Goal: Task Accomplishment & Management: Manage account settings

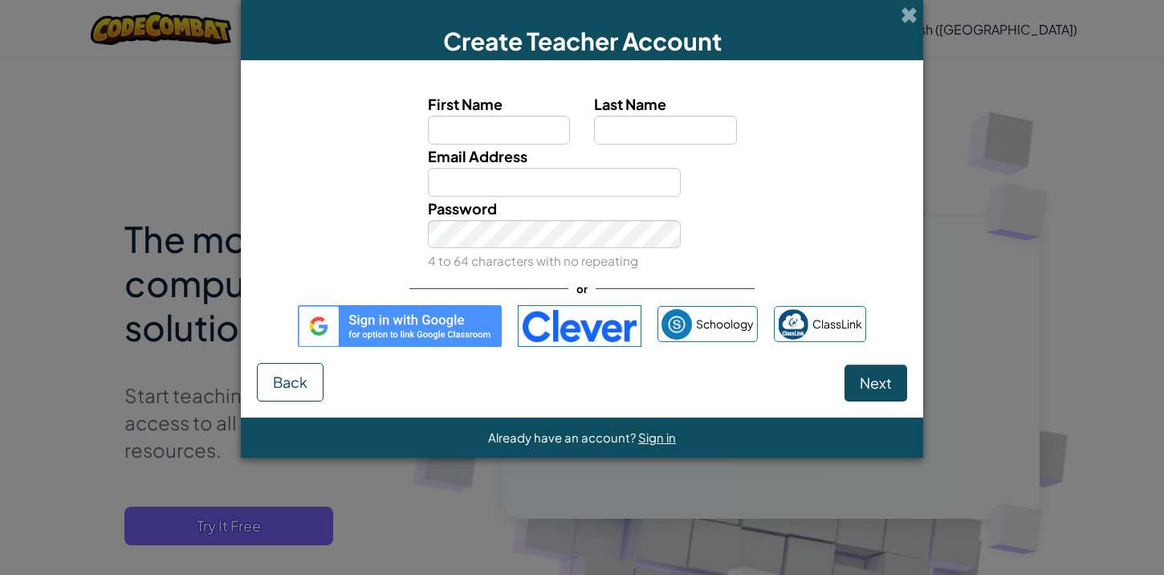
click at [462, 318] on img at bounding box center [400, 326] width 204 height 42
click at [431, 329] on img at bounding box center [400, 326] width 204 height 42
click at [421, 324] on img at bounding box center [400, 326] width 204 height 42
click at [437, 305] on img at bounding box center [400, 326] width 204 height 42
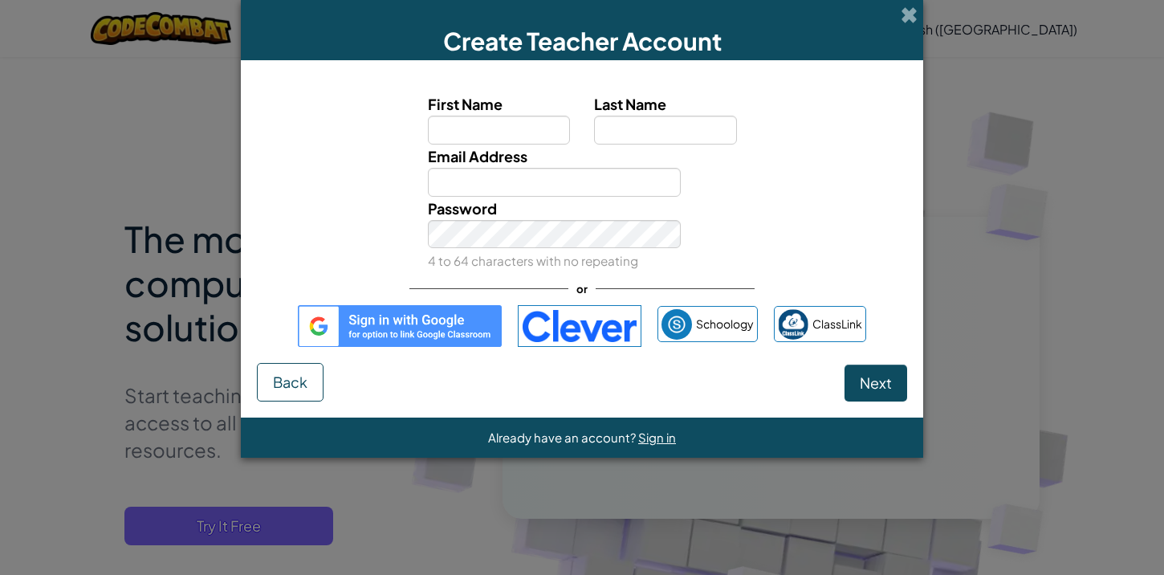
click at [436, 330] on img at bounding box center [400, 326] width 204 height 42
click at [667, 440] on span "Sign in" at bounding box center [657, 437] width 38 height 15
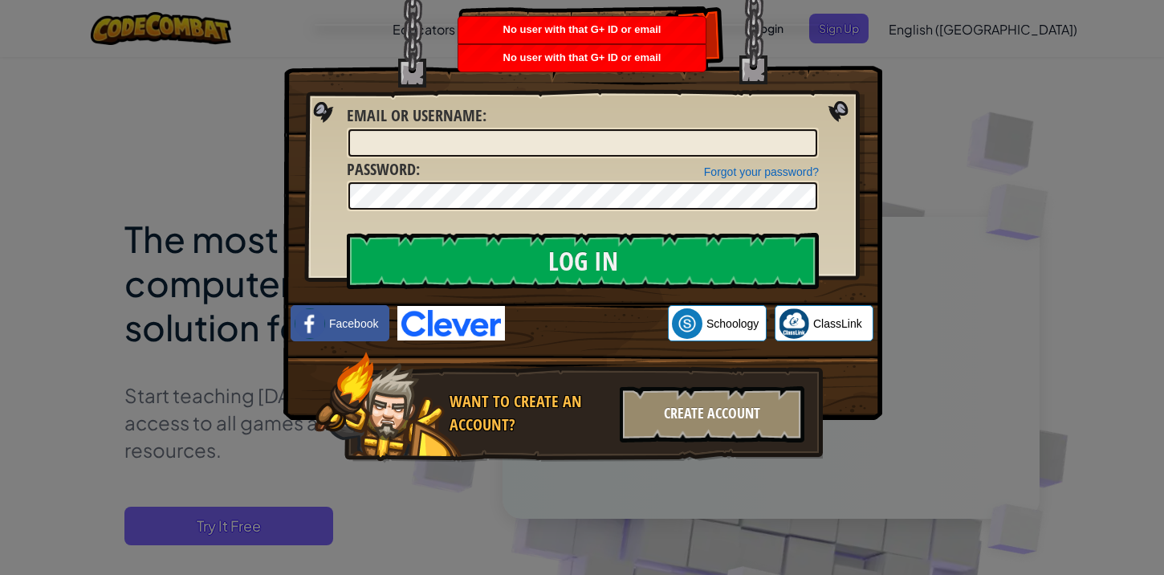
click at [688, 412] on div "Create Account" at bounding box center [712, 414] width 185 height 56
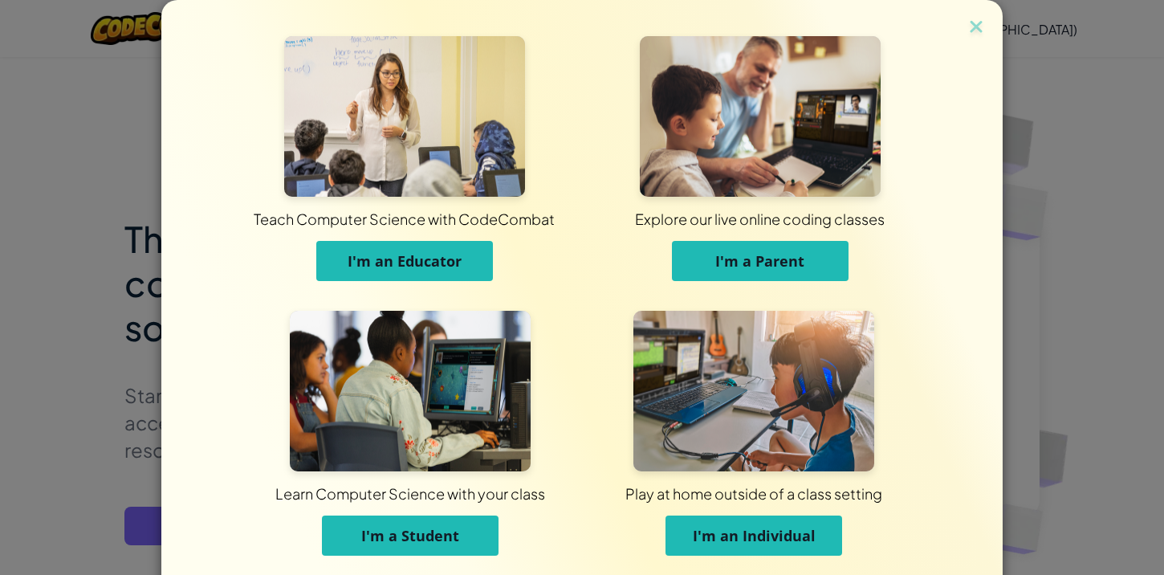
click at [460, 259] on button "I'm an Educator" at bounding box center [404, 261] width 177 height 40
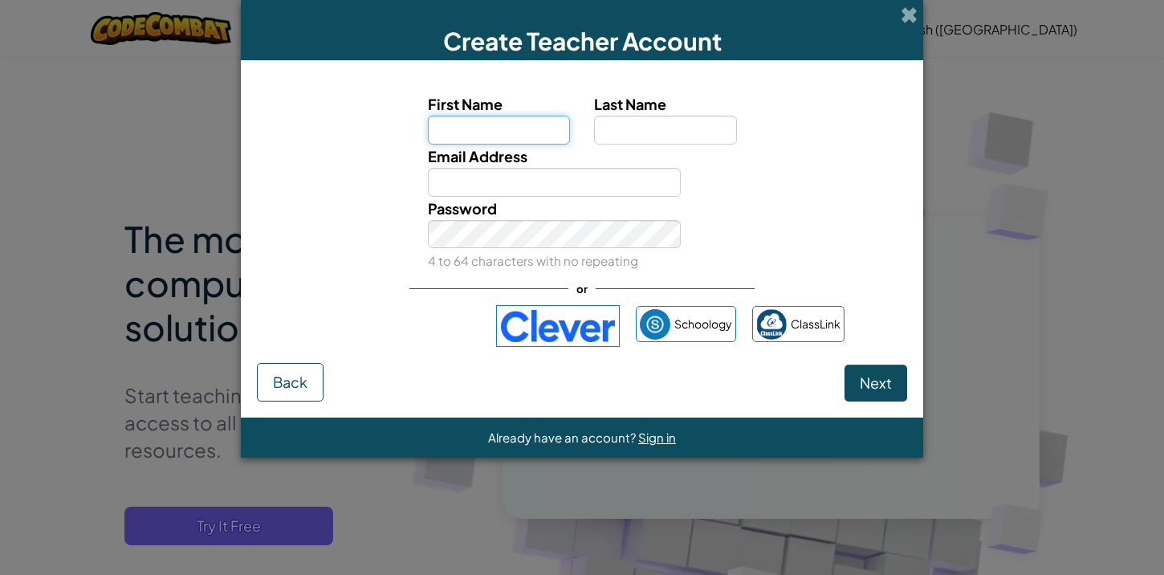
click at [514, 126] on input "First Name" at bounding box center [499, 130] width 143 height 29
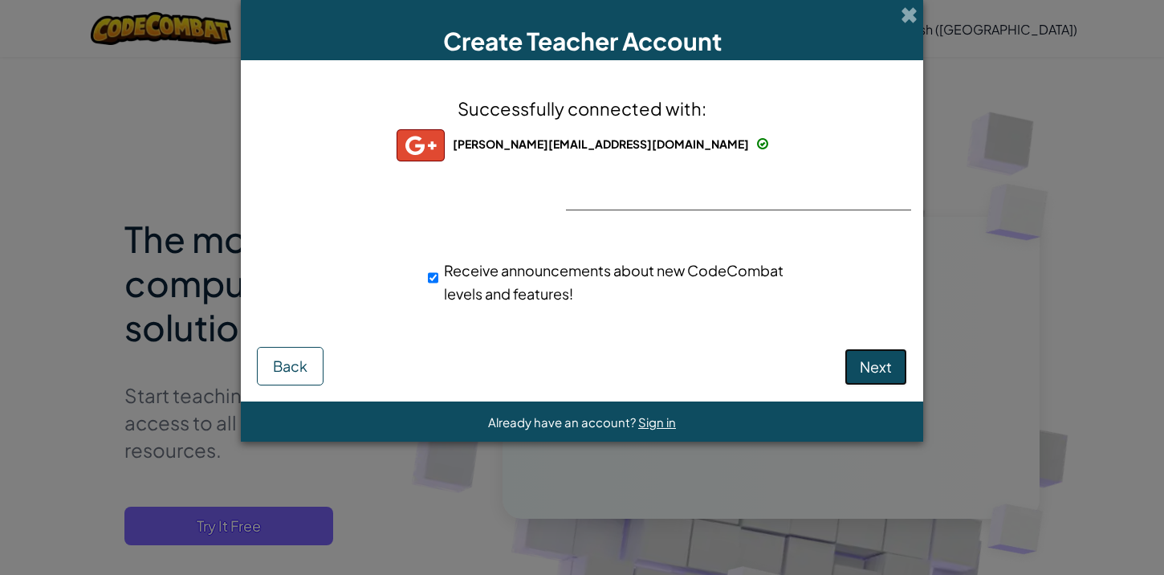
click at [861, 364] on span "Next" at bounding box center [876, 366] width 32 height 18
select select "Canada"
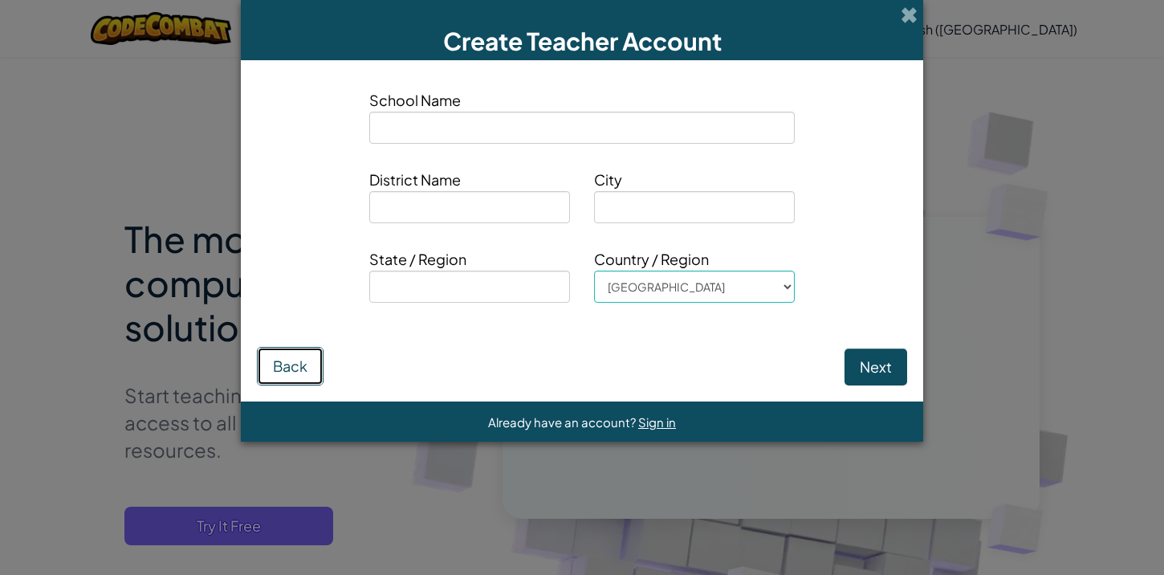
click at [295, 369] on button "Back" at bounding box center [290, 366] width 67 height 39
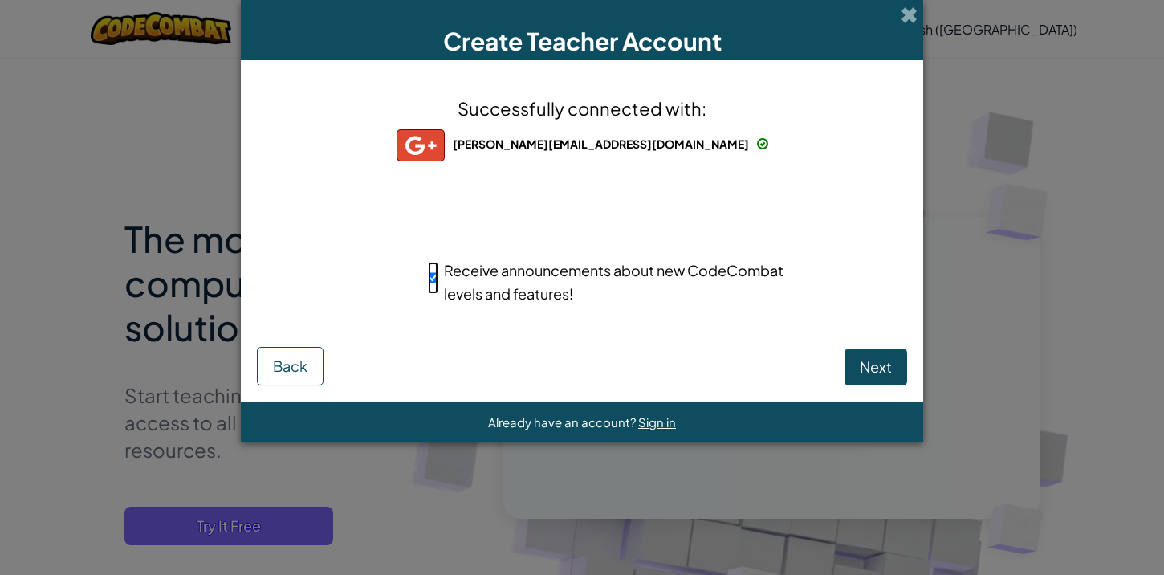
click at [430, 279] on input "Receive announcements about new CodeCombat levels and features!" at bounding box center [433, 278] width 10 height 32
checkbox input "false"
click at [881, 364] on span "Next" at bounding box center [876, 366] width 32 height 18
select select "Canada"
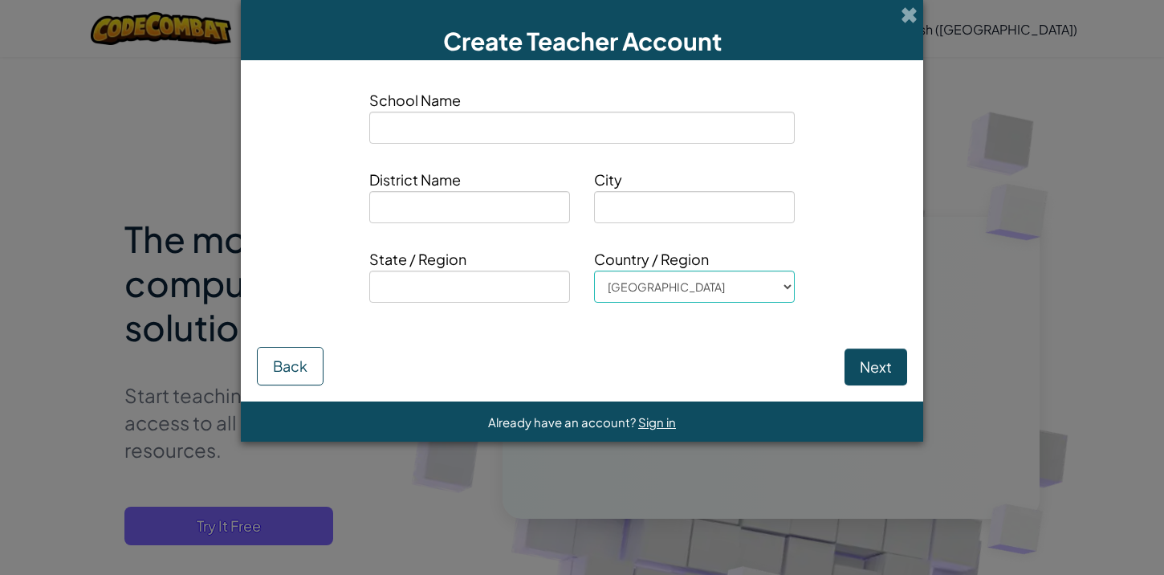
click at [869, 340] on div "Next Back" at bounding box center [582, 356] width 650 height 59
click at [880, 363] on button "Next" at bounding box center [876, 366] width 63 height 37
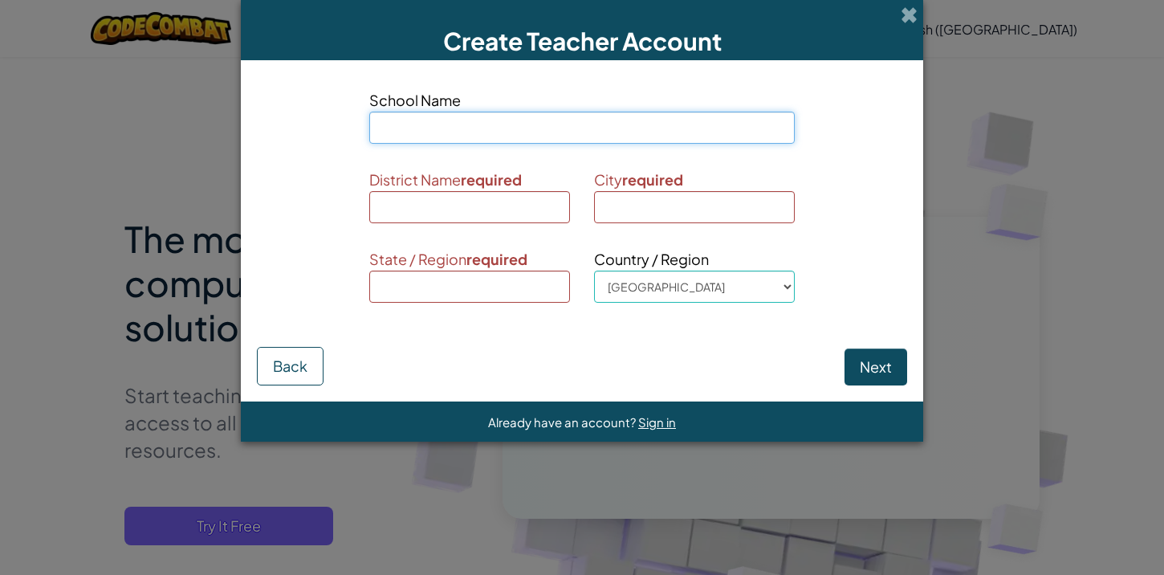
click at [462, 123] on input at bounding box center [582, 128] width 426 height 32
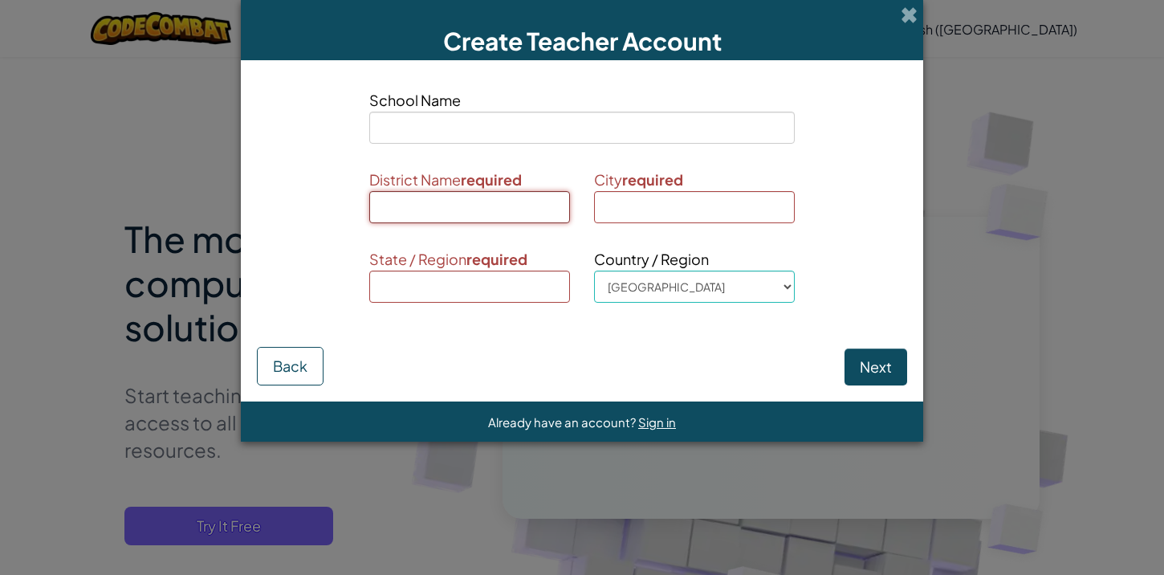
click at [466, 198] on input at bounding box center [469, 207] width 201 height 32
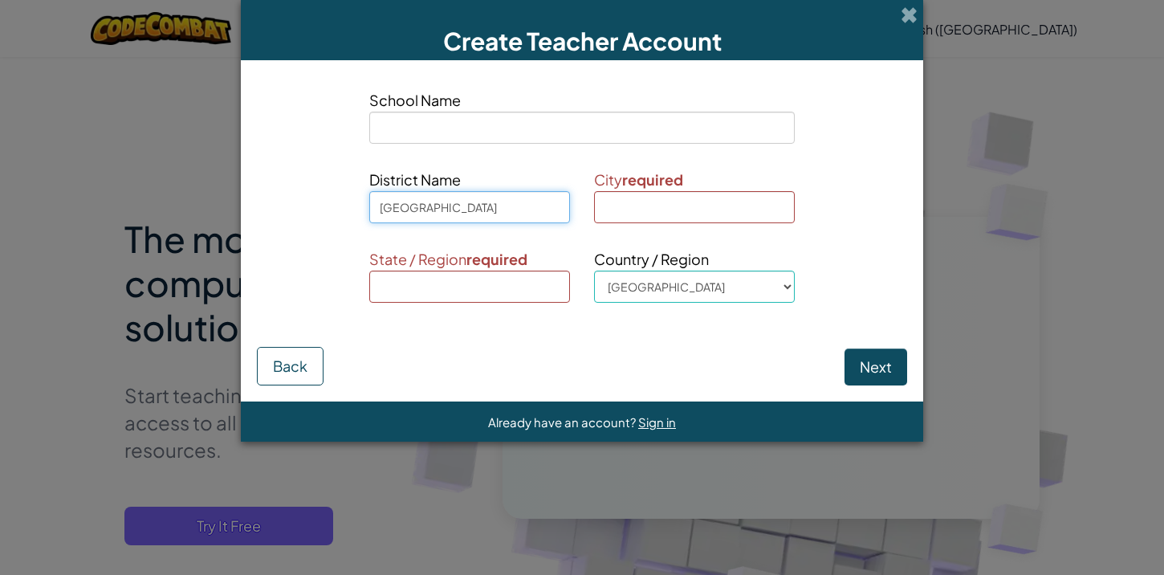
type input "Surrey"
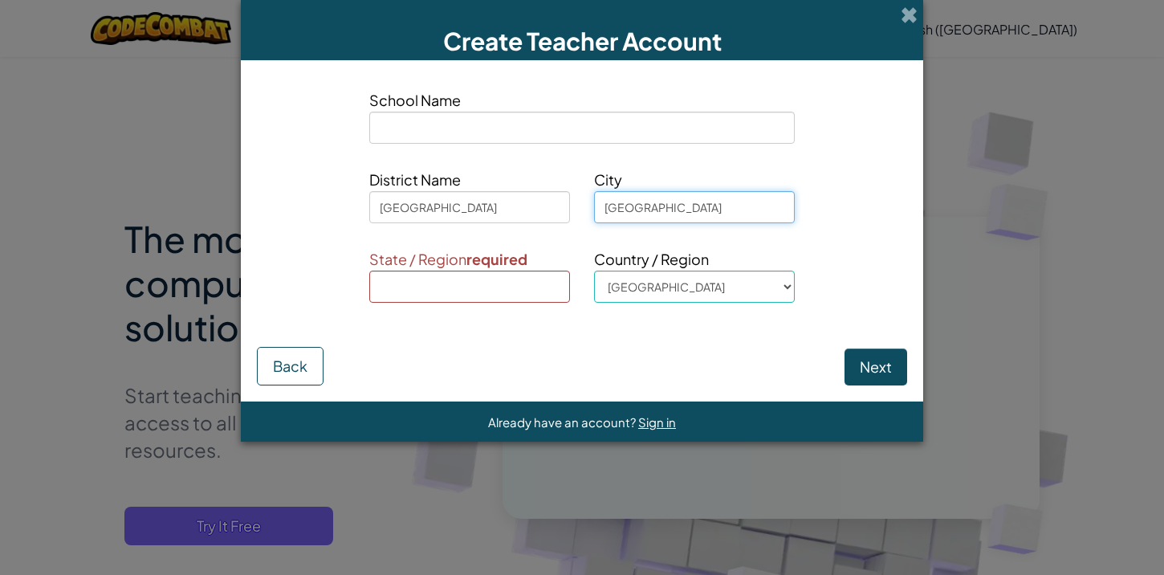
type input "Surrey"
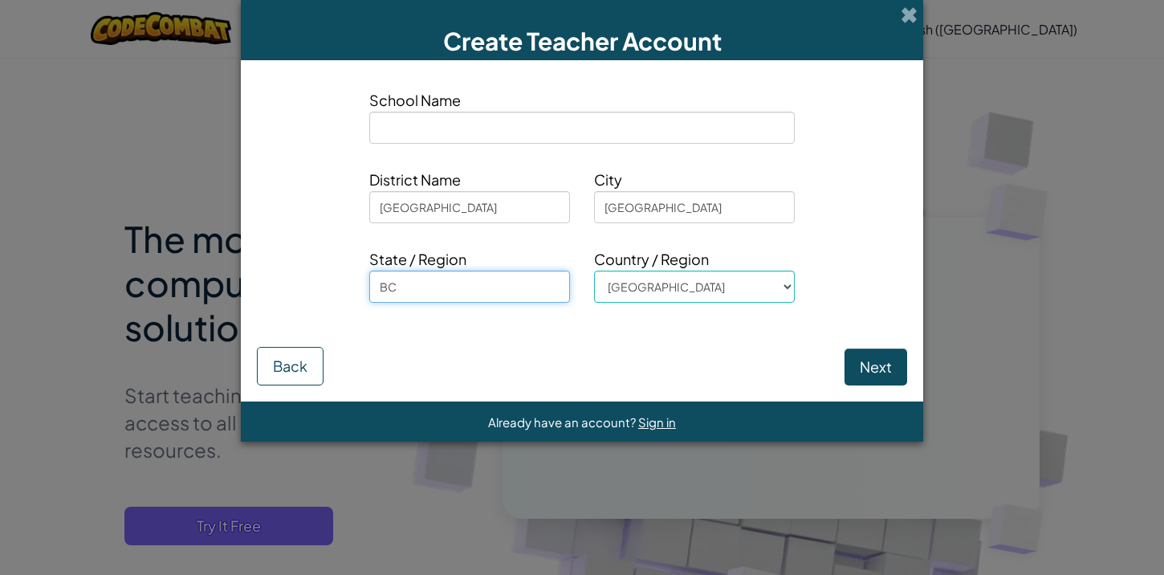
type input "BC"
click at [875, 376] on button "Next" at bounding box center [876, 366] width 63 height 37
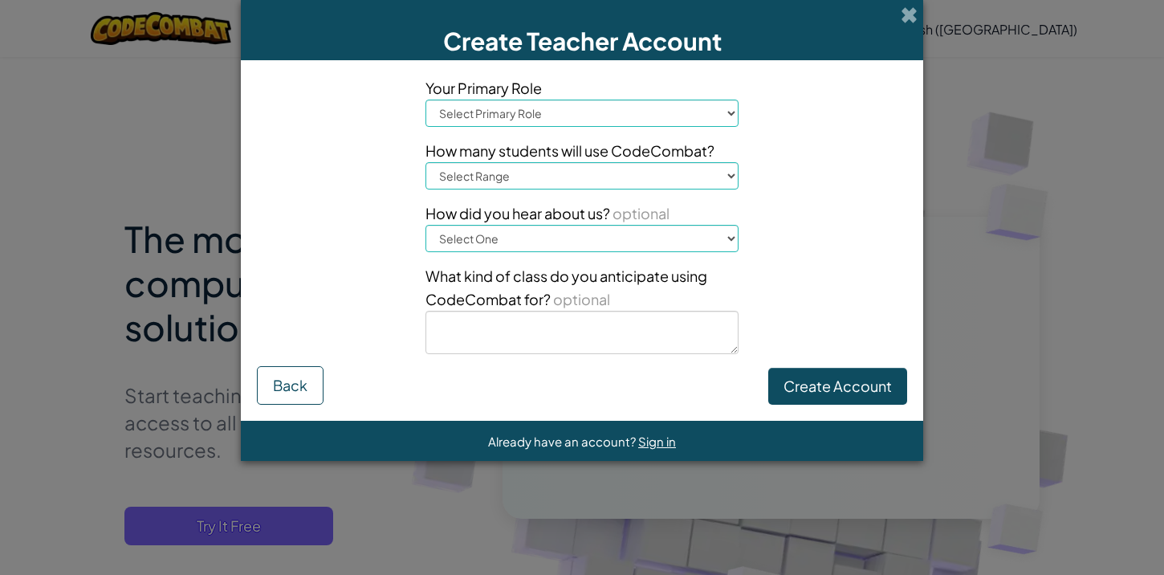
click at [682, 120] on select "Select Primary Role Principal Parent Technology coordinator Teacher Curriculum …" at bounding box center [582, 113] width 313 height 27
click at [610, 108] on select "Select Primary Role Principal Parent Technology coordinator Teacher Curriculum …" at bounding box center [582, 113] width 313 height 27
select select "Teacher"
click at [574, 173] on select "Select Range 1-10 11-50 51-100 101-200 201-500 501-1000 1000+" at bounding box center [582, 175] width 313 height 27
select select "11-50"
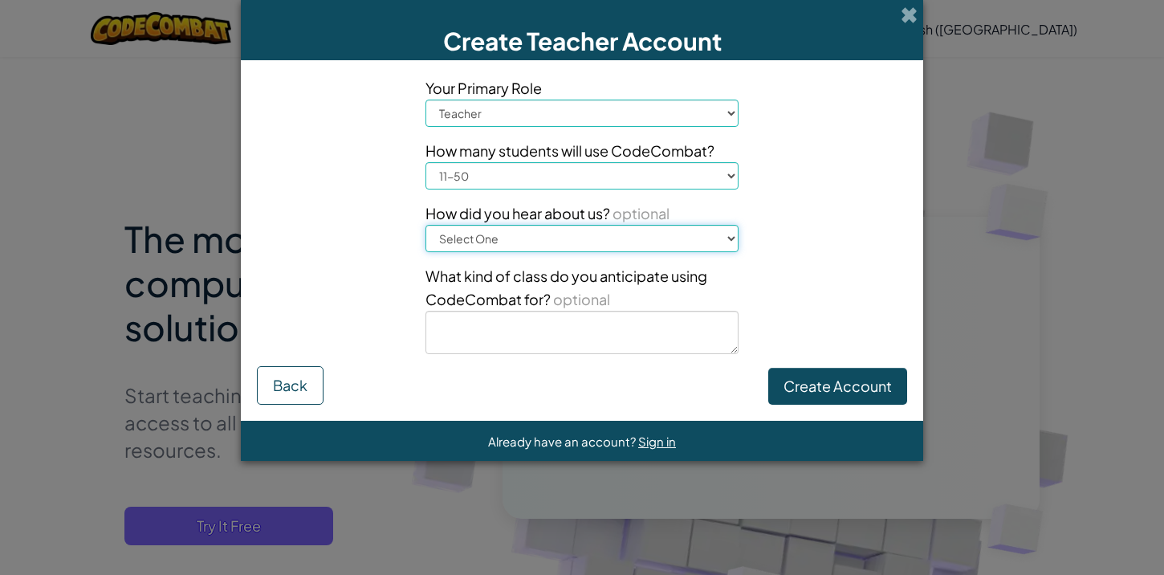
click at [564, 230] on select "Select One Conference (e.g. ISTE) Code.org/Hour of Code A teacher An administra…" at bounding box center [582, 238] width 313 height 27
click at [834, 381] on button "Create Account" at bounding box center [837, 386] width 139 height 37
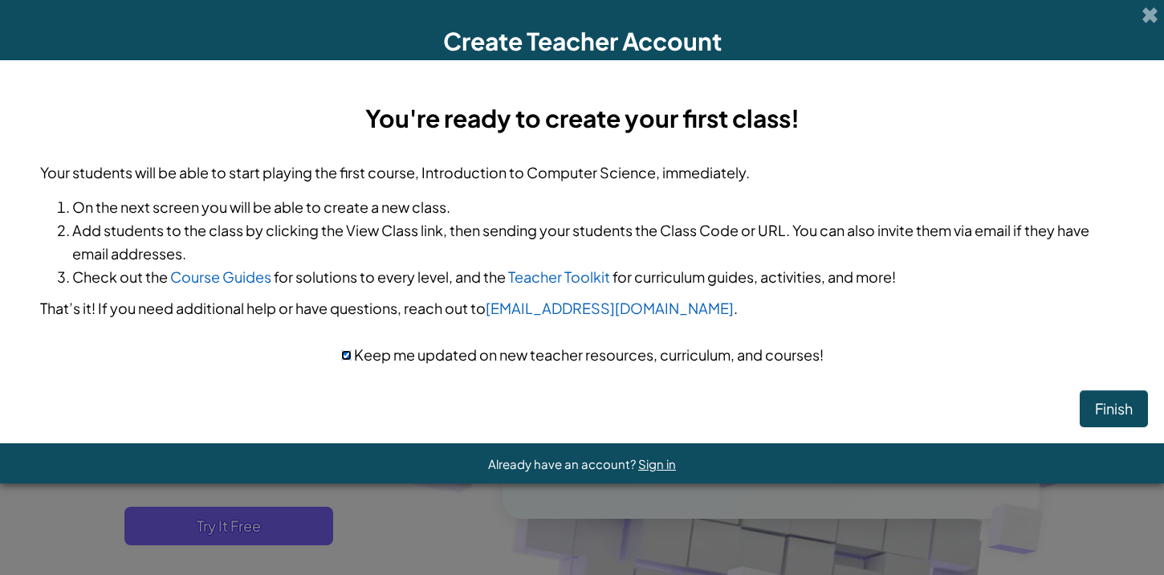
click at [345, 360] on input "checkbox" at bounding box center [346, 355] width 10 height 10
checkbox input "false"
click at [1130, 401] on button "Finish" at bounding box center [1114, 408] width 68 height 37
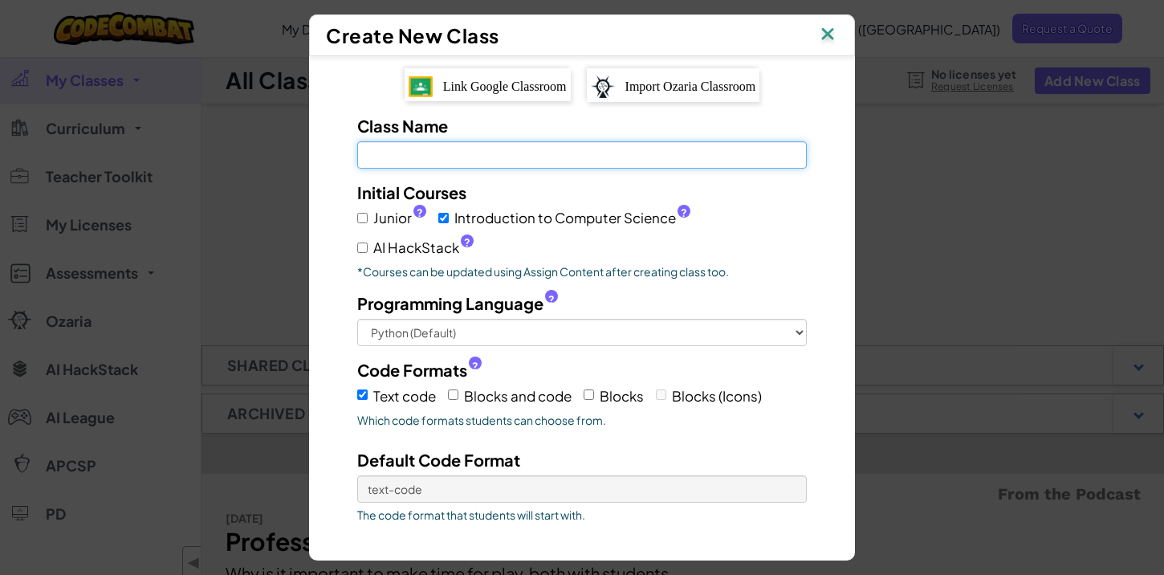
click at [559, 154] on input "Class Name Field is required" at bounding box center [582, 154] width 450 height 27
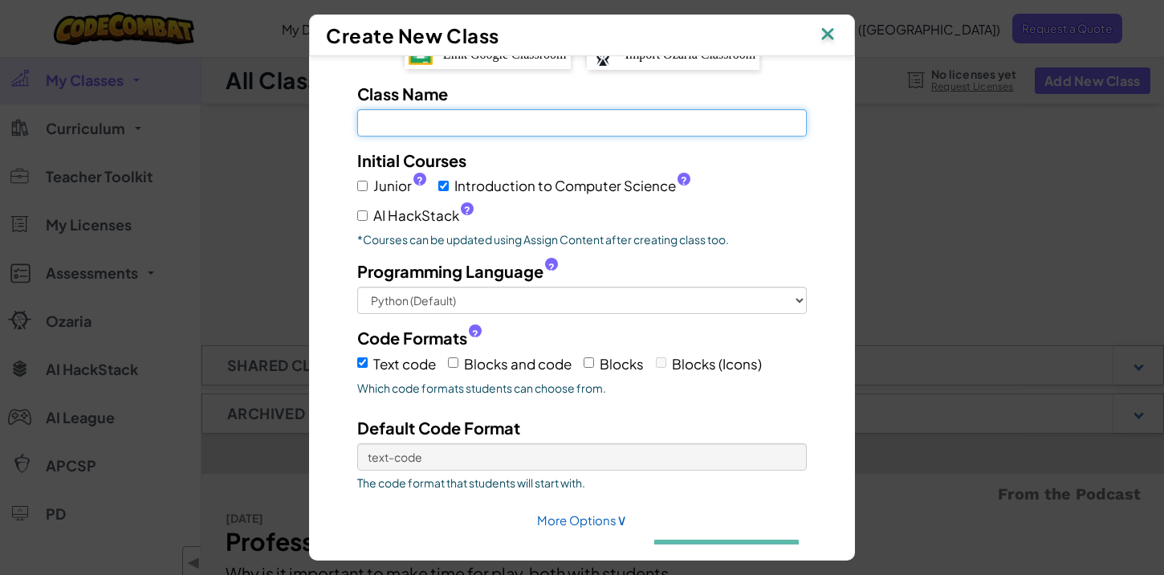
scroll to position [74, 0]
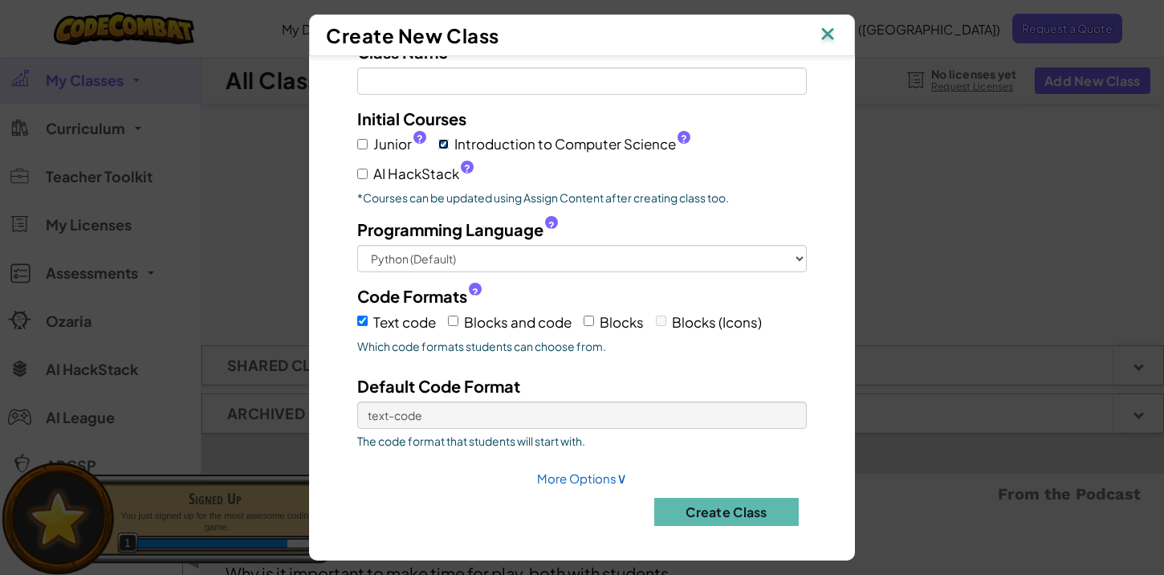
click at [447, 142] on input "Introduction to Computer Science ?" at bounding box center [443, 144] width 10 height 10
checkbox input "false"
click at [377, 138] on span "Junior ?" at bounding box center [399, 143] width 53 height 23
click at [368, 139] on input "Junior ?" at bounding box center [362, 144] width 10 height 10
checkbox input "true"
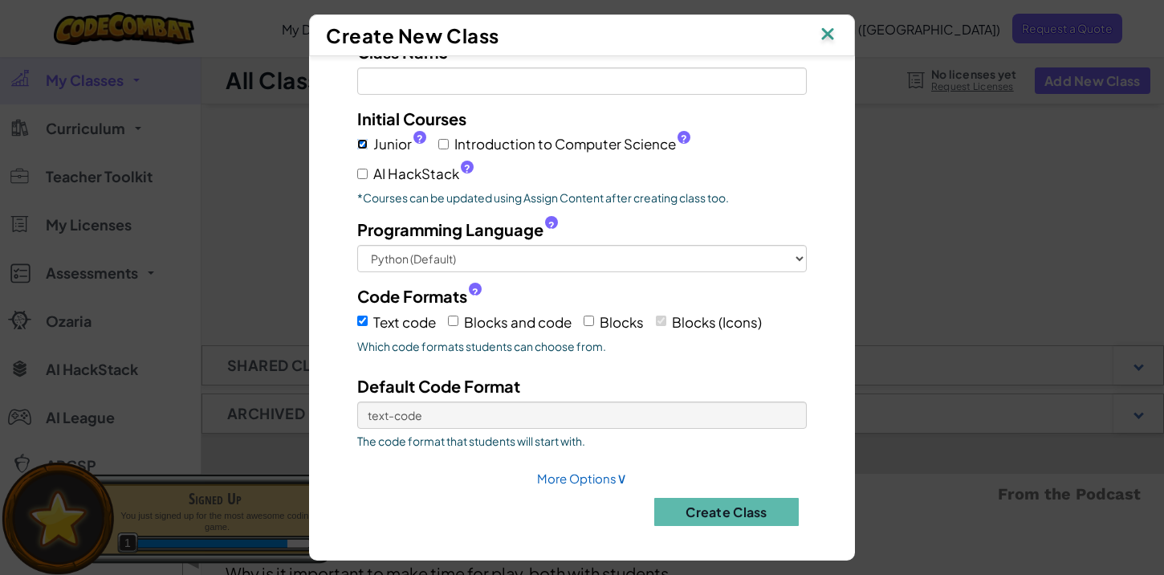
checkbox input "true"
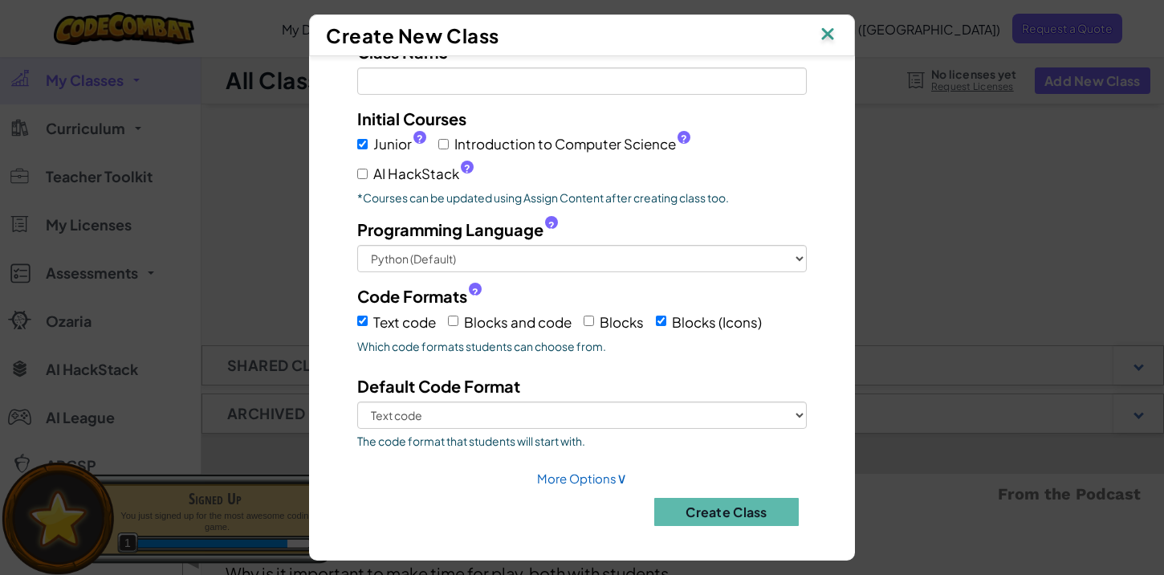
click at [459, 136] on span "Introduction to Computer Science ?" at bounding box center [572, 143] width 236 height 23
click at [449, 139] on input "Introduction to Computer Science ?" at bounding box center [443, 144] width 10 height 10
checkbox input "true"
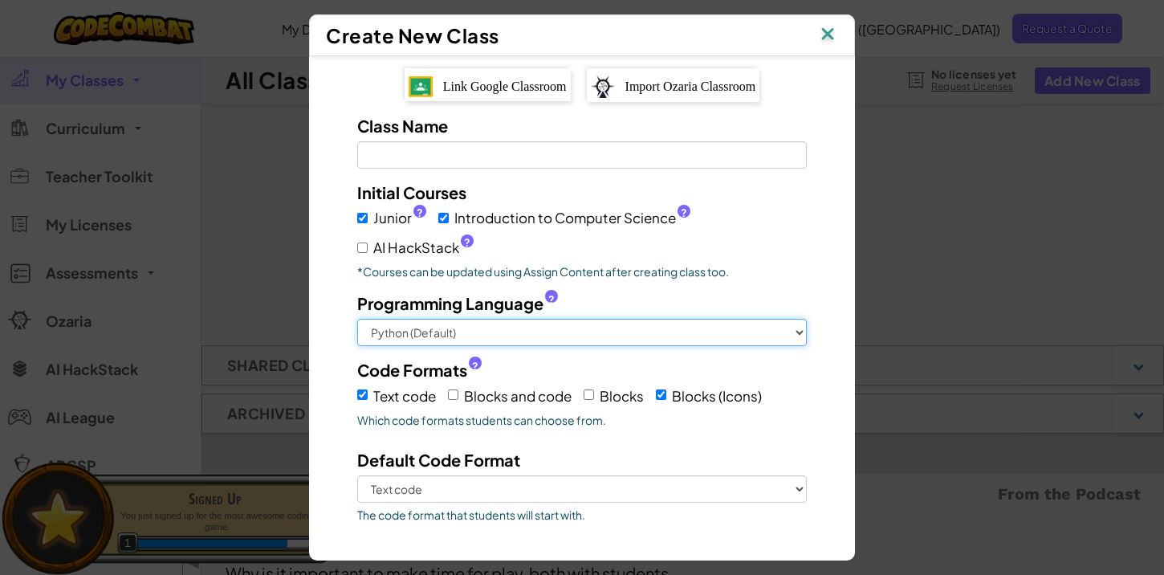
click at [481, 344] on select "Python (Default) JavaScript C++ Java (Experimental)" at bounding box center [582, 332] width 450 height 27
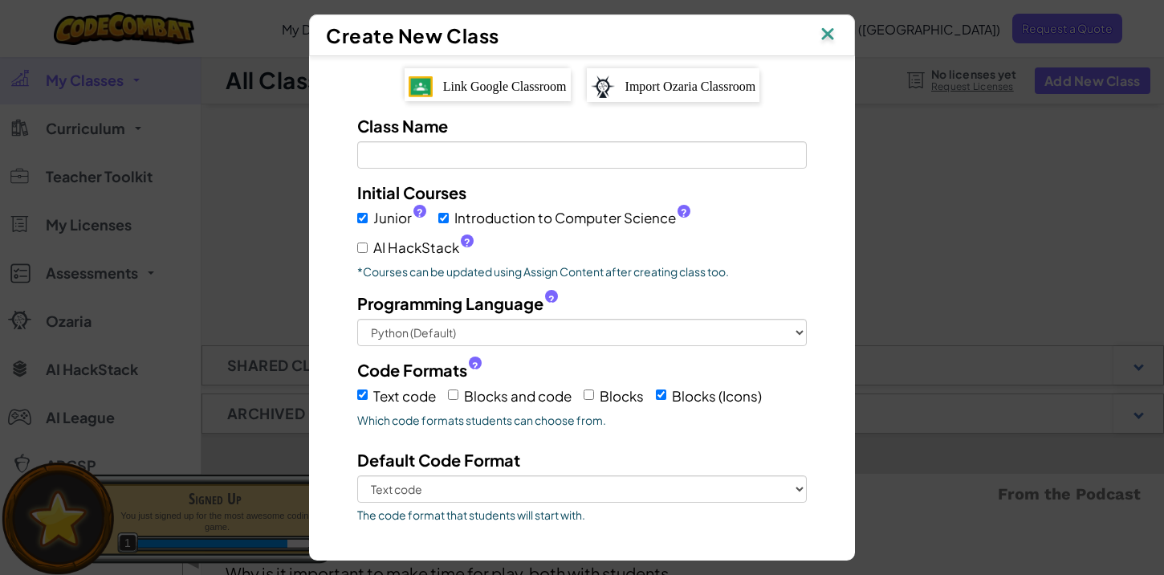
click at [488, 401] on span "Blocks and code" at bounding box center [518, 396] width 108 height 18
click at [458, 400] on input "Blocks and code" at bounding box center [453, 394] width 10 height 10
checkbox input "true"
click at [597, 393] on label "Blocks" at bounding box center [614, 395] width 60 height 25
click at [594, 393] on input "Blocks" at bounding box center [589, 394] width 10 height 10
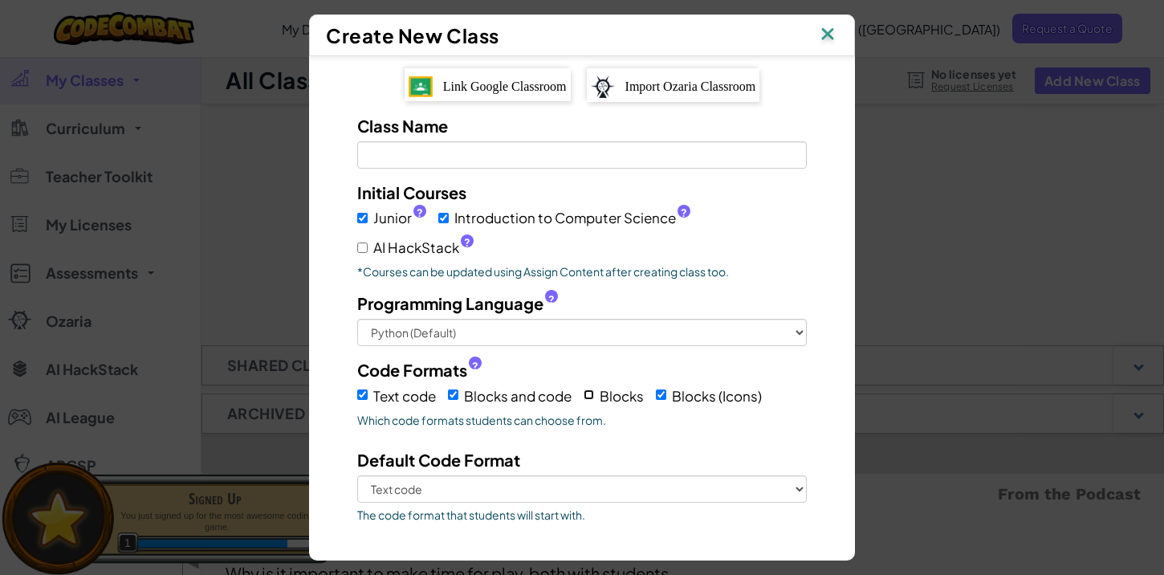
checkbox input "true"
click at [461, 396] on label "Blocks and code" at bounding box center [510, 395] width 124 height 25
click at [458, 396] on input "Blocks and code" at bounding box center [453, 394] width 10 height 10
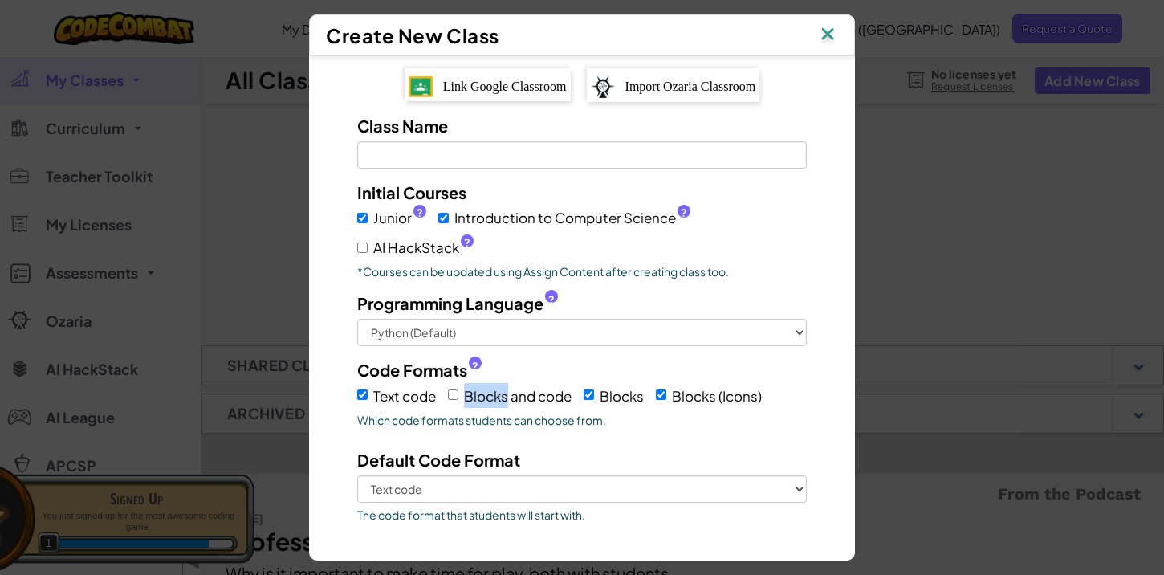
click at [461, 396] on label "Blocks and code" at bounding box center [510, 395] width 124 height 25
click at [458, 396] on input "Blocks and code" at bounding box center [453, 394] width 10 height 10
checkbox input "true"
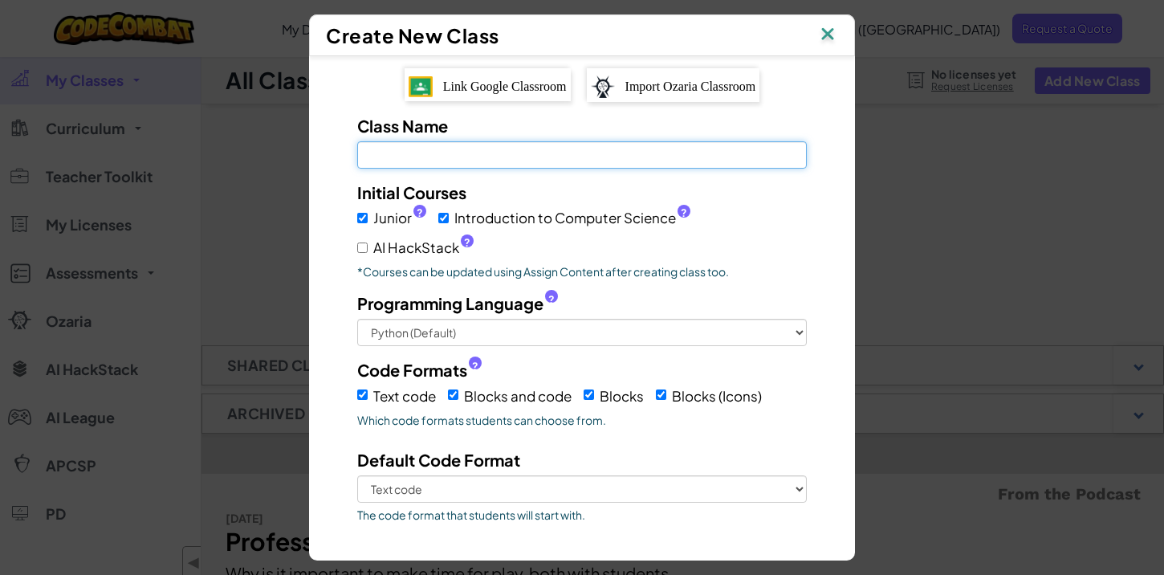
click at [434, 161] on input "Class Name Field is required" at bounding box center [582, 154] width 450 height 27
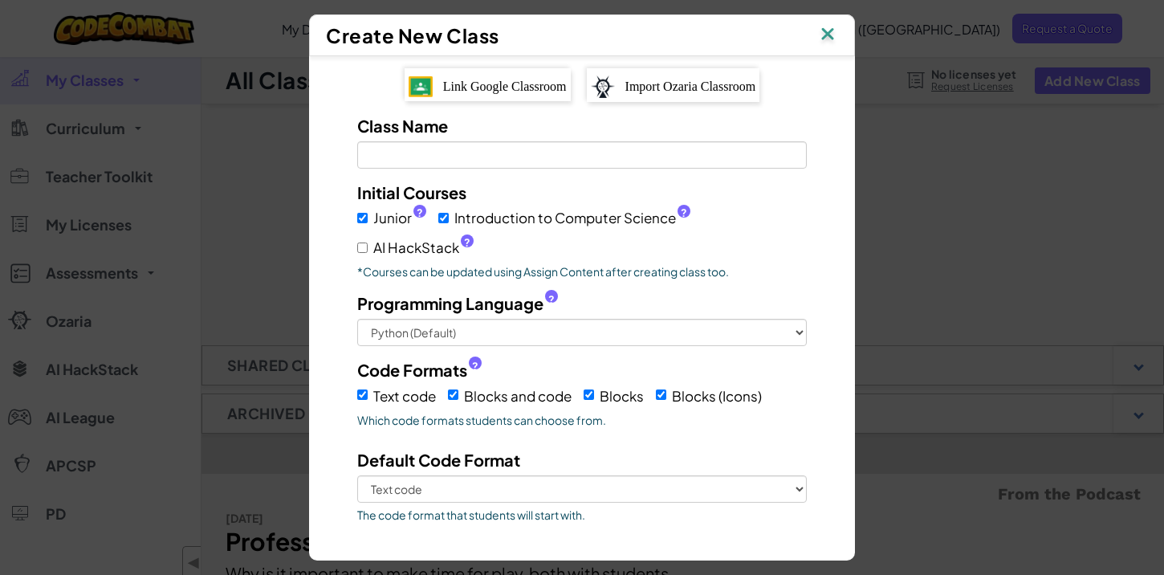
click at [380, 391] on span "Text code" at bounding box center [404, 396] width 63 height 18
click at [368, 391] on input "Text code" at bounding box center [362, 394] width 10 height 10
checkbox input "false"
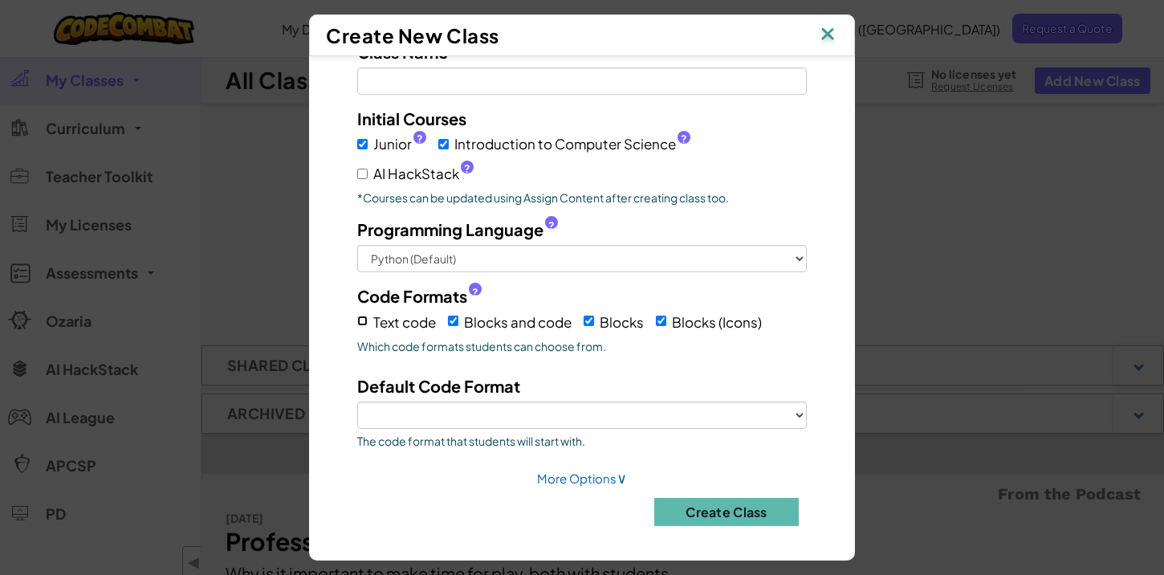
scroll to position [36, 0]
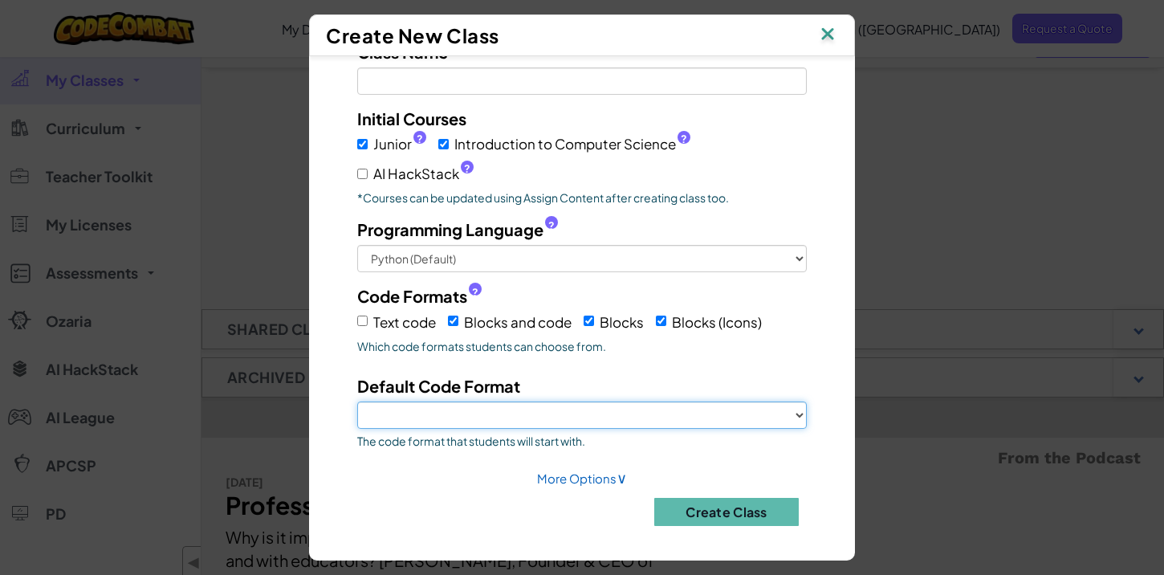
click at [499, 413] on select "Blocks and code Blocks Blocks (Icons)" at bounding box center [582, 414] width 450 height 27
select select "blocks-text"
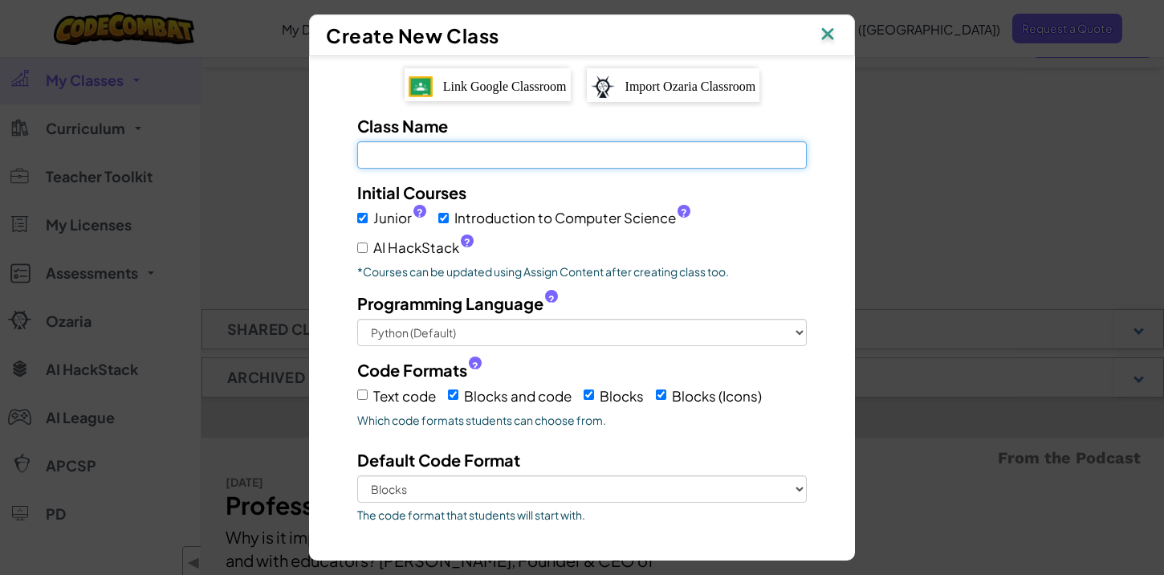
click at [444, 156] on input "Class Name Field is required" at bounding box center [582, 154] width 450 height 27
type input "7"
type input "Design"
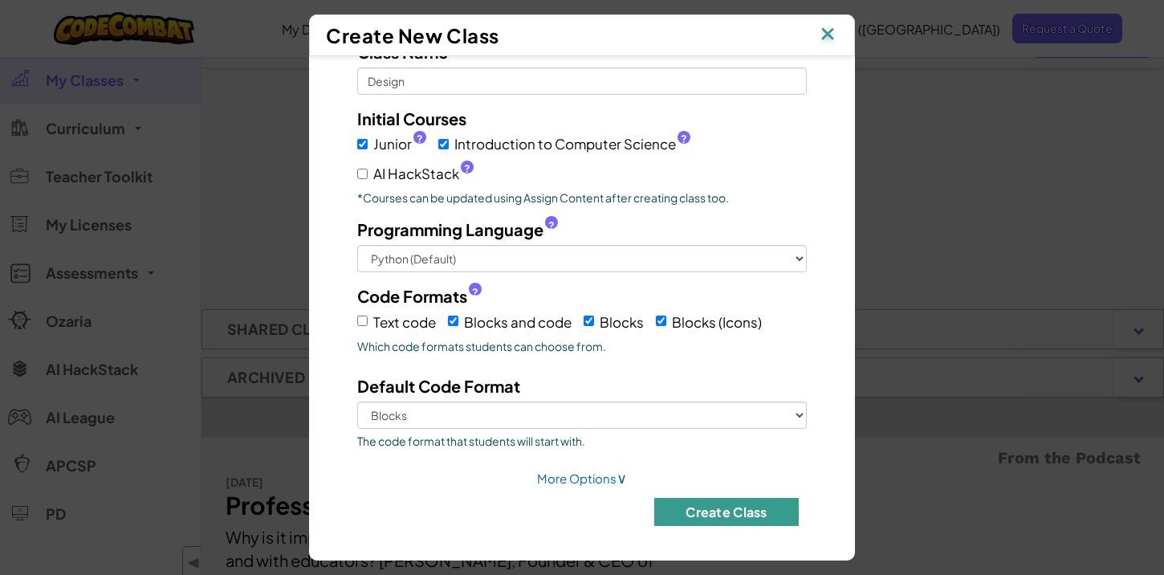
click at [749, 518] on button "Create Class" at bounding box center [726, 512] width 145 height 28
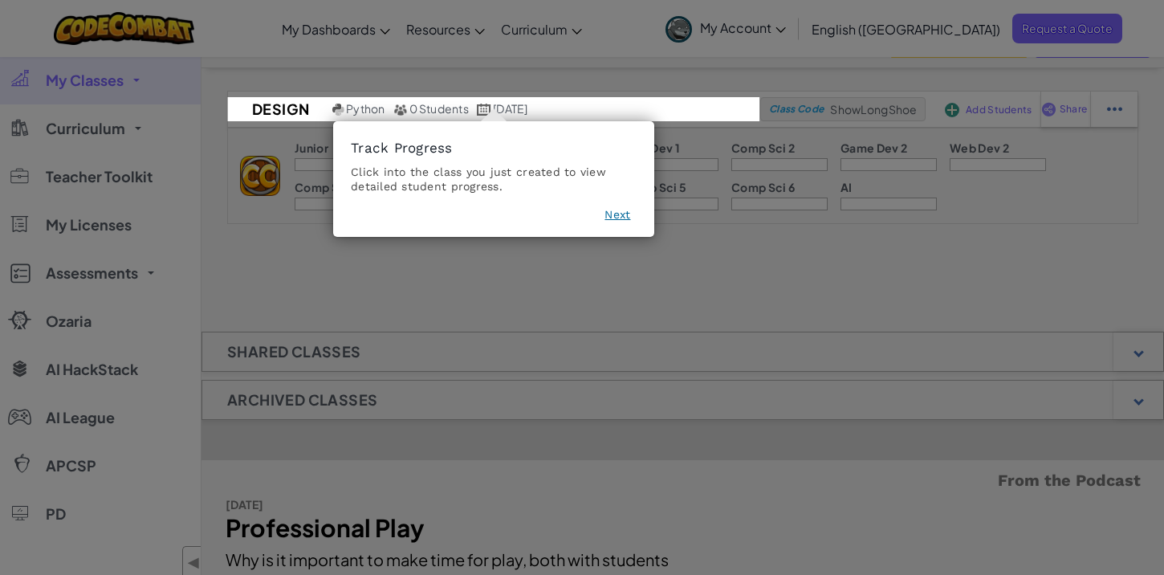
click at [625, 222] on button "Next" at bounding box center [618, 214] width 26 height 16
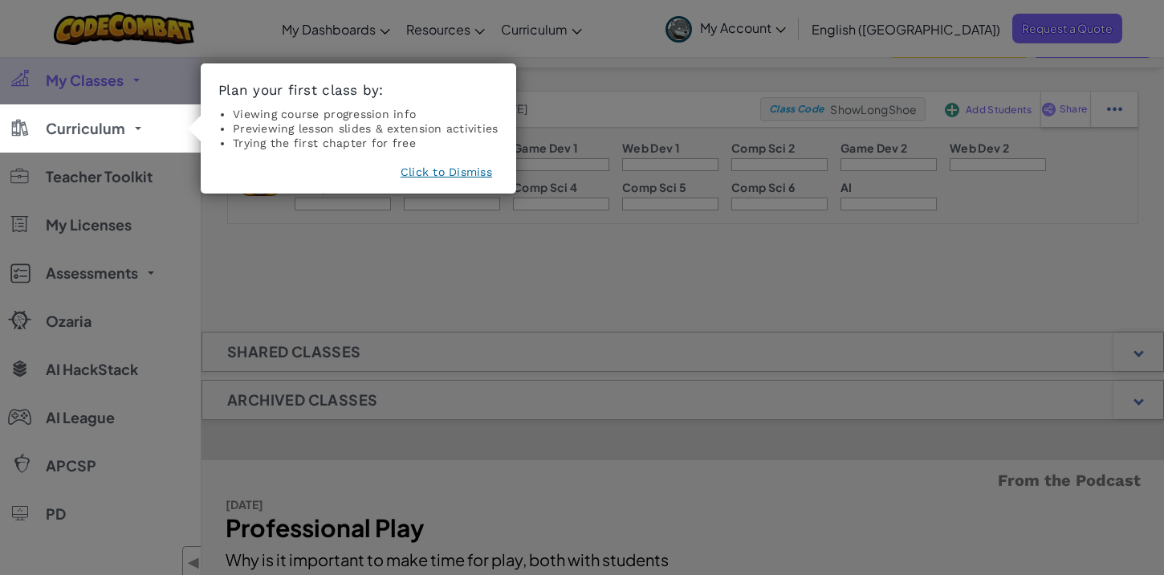
click at [461, 173] on button "Click to Dismiss" at bounding box center [447, 172] width 92 height 16
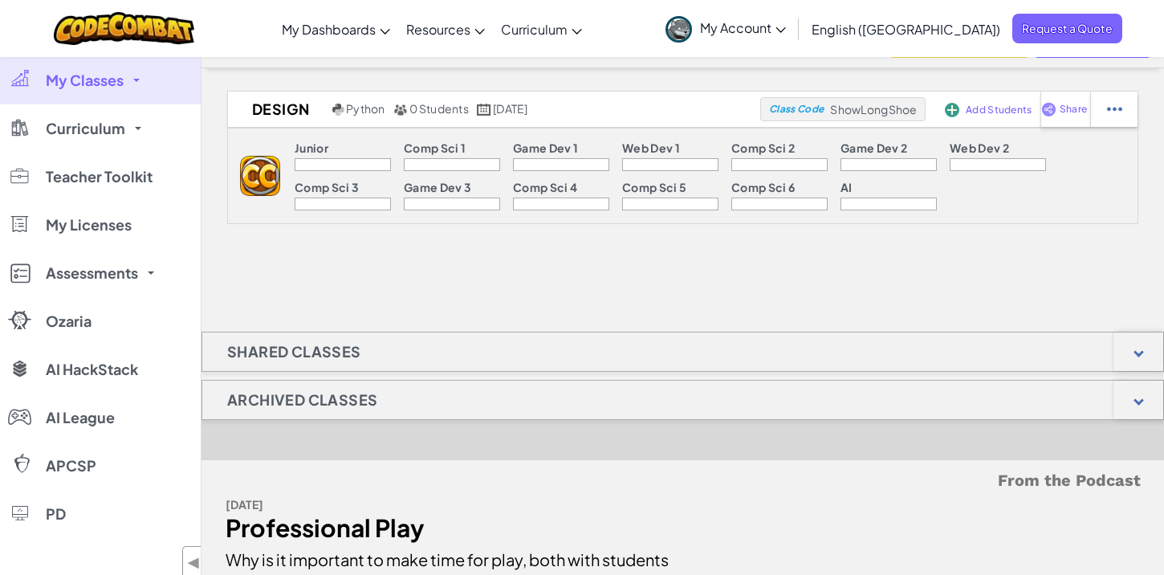
click at [257, 169] on img at bounding box center [260, 176] width 40 height 40
click at [873, 121] on div "Design Python 0 Students September 6th, 2025 Class Code ShowLongShoe Add Studen…" at bounding box center [659, 109] width 862 height 37
click at [845, 108] on span "ShowLongShoe" at bounding box center [873, 109] width 87 height 14
click at [1001, 114] on span "Add Students" at bounding box center [999, 110] width 66 height 10
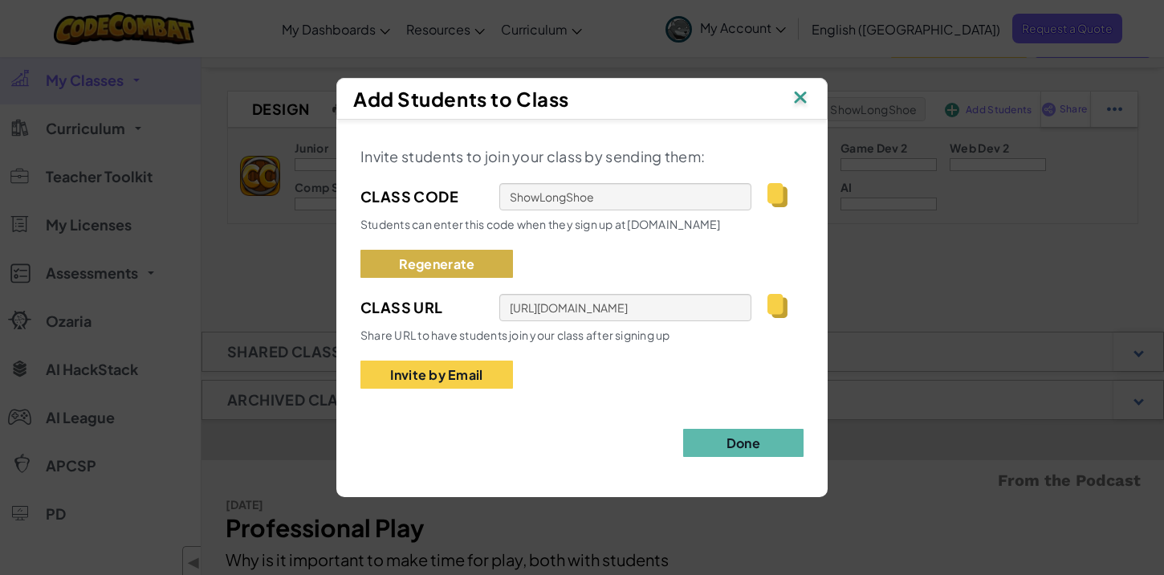
click at [479, 263] on button "Regenerate" at bounding box center [436, 264] width 153 height 28
type input "LionFightSmall"
type input "https://codecombat.com/students?_cc=LionFightSmall"
click at [773, 201] on img at bounding box center [778, 195] width 20 height 24
click at [802, 95] on img at bounding box center [800, 99] width 21 height 24
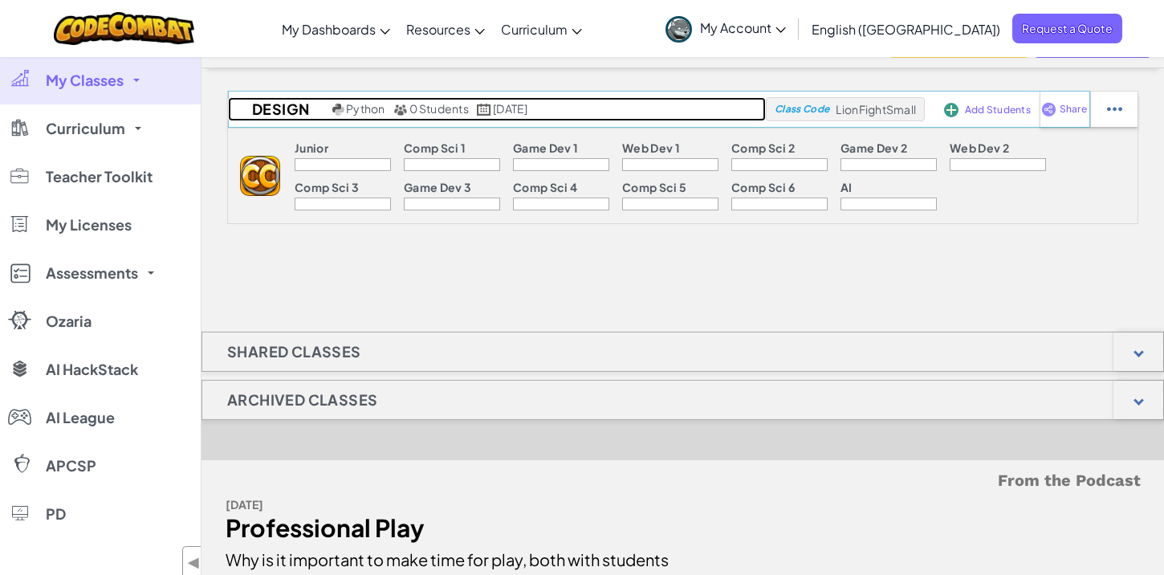
click at [288, 98] on h2 "Design" at bounding box center [278, 109] width 100 height 24
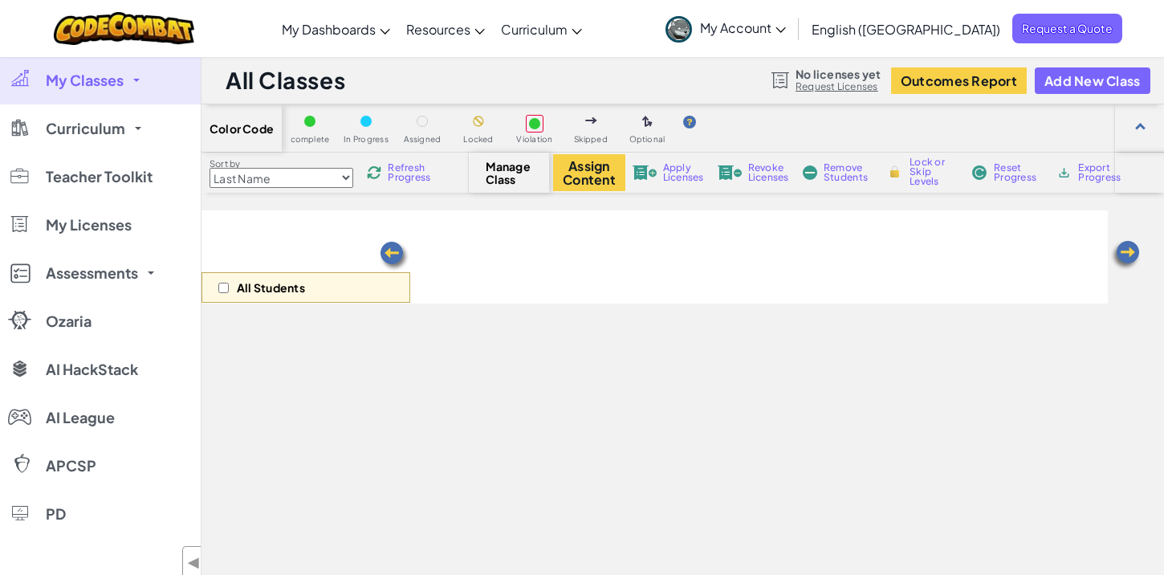
select select "560f1a9f22961295f9427742"
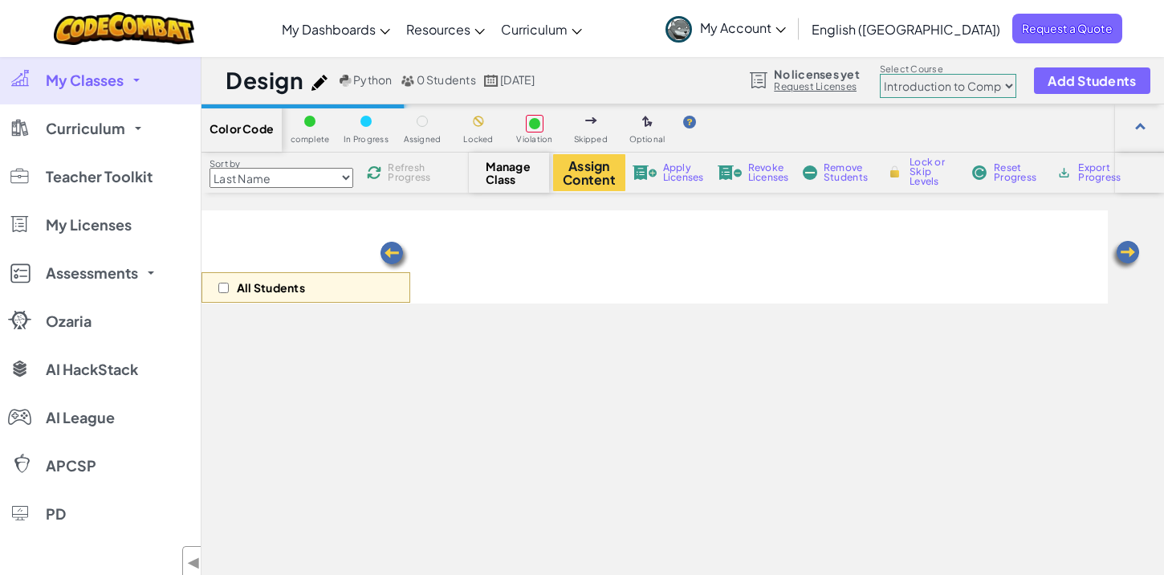
click at [316, 81] on img at bounding box center [320, 83] width 16 height 16
select select "blocks-text"
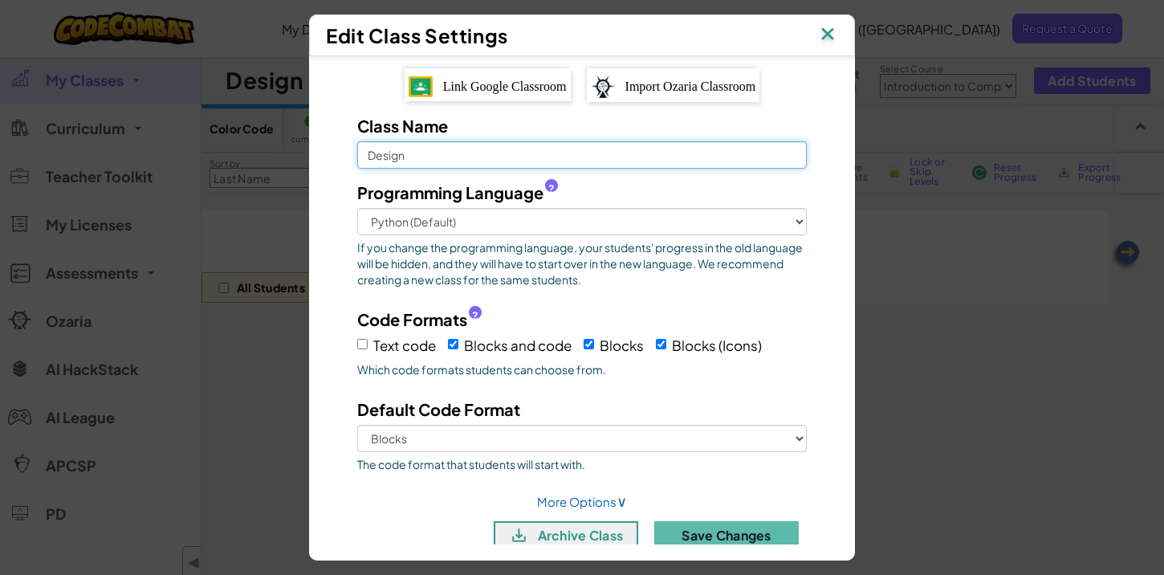
click at [374, 151] on input "Design" at bounding box center [582, 154] width 450 height 27
click at [374, 153] on input "Design" at bounding box center [582, 154] width 450 height 27
click at [367, 158] on input "Design" at bounding box center [582, 154] width 450 height 27
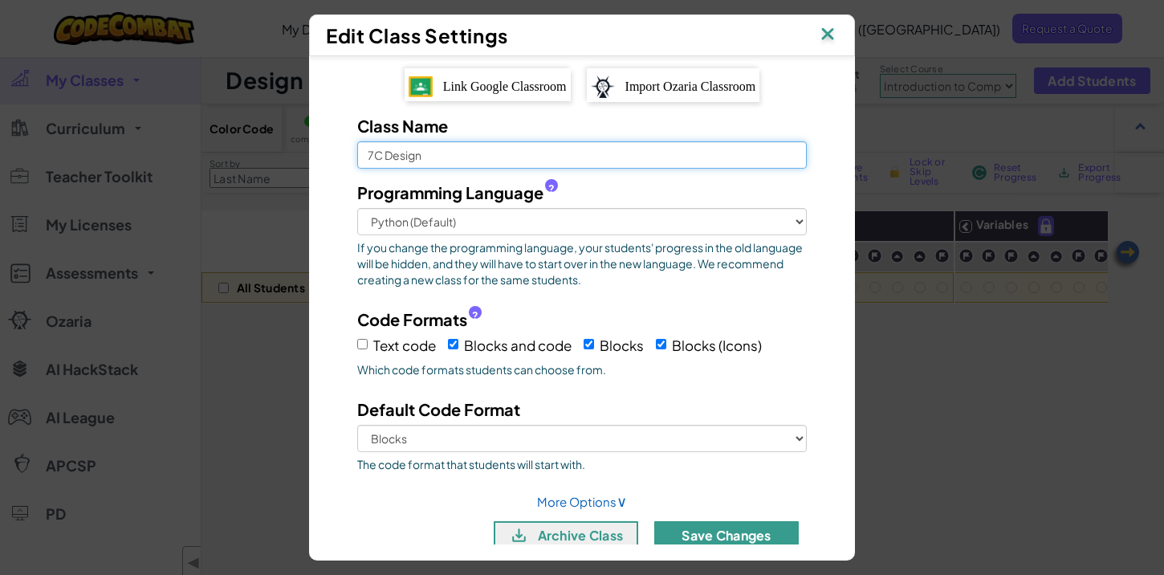
type input "7C Design"
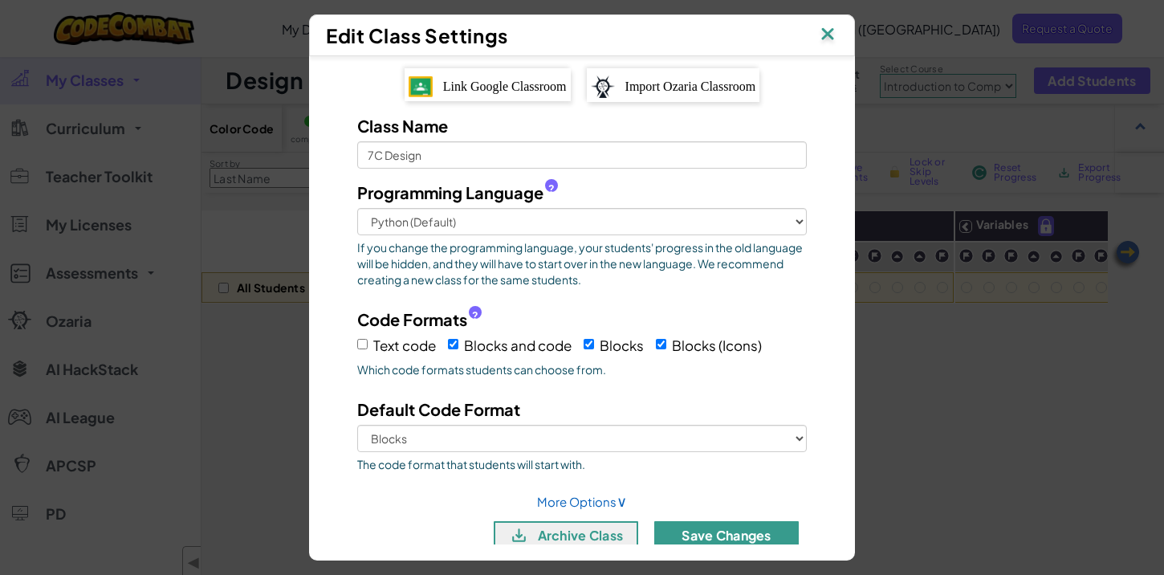
click at [711, 536] on button "Save Changes" at bounding box center [726, 535] width 145 height 28
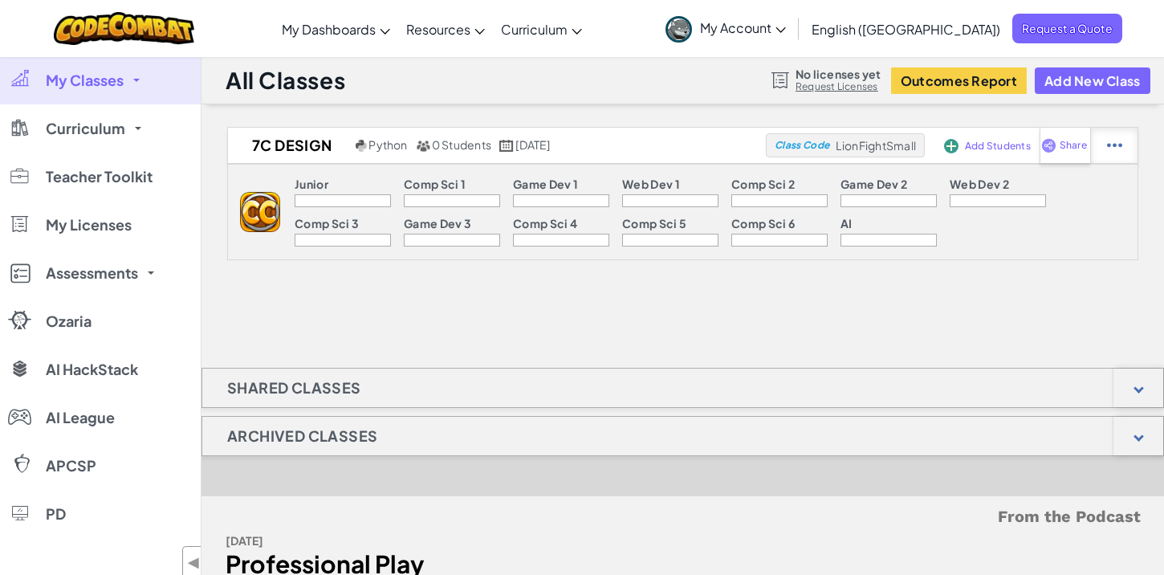
click at [1107, 156] on div at bounding box center [1113, 145] width 47 height 35
select select "blocks-text"
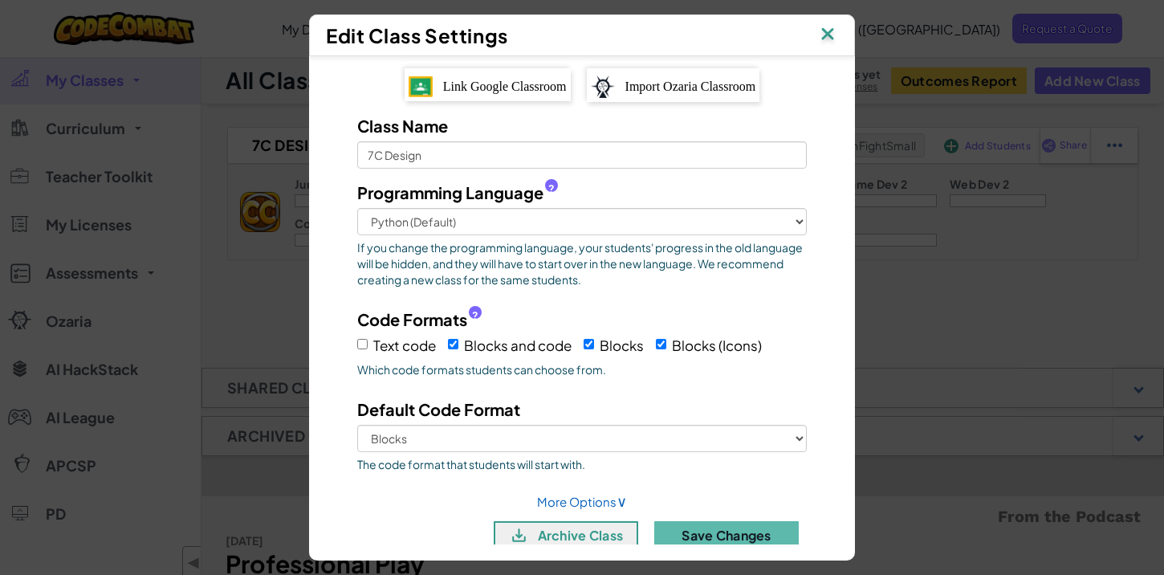
scroll to position [24, 0]
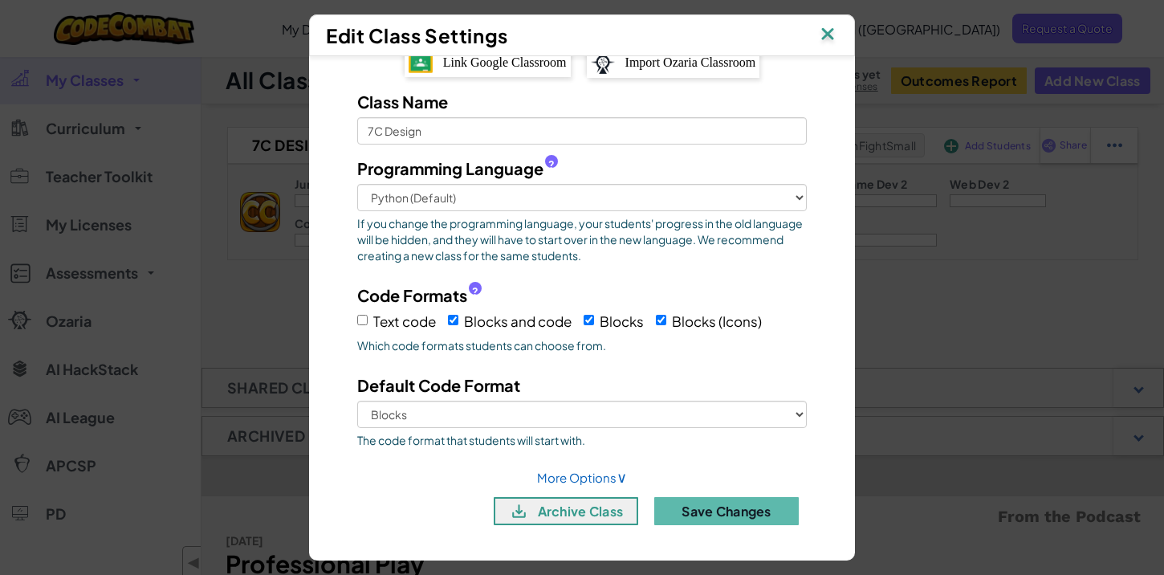
click at [682, 320] on span "Blocks (Icons)" at bounding box center [717, 321] width 90 height 18
click at [666, 320] on input "Blocks (Icons)" at bounding box center [661, 320] width 10 height 10
checkbox input "false"
click at [698, 514] on button "Save Changes" at bounding box center [726, 511] width 145 height 28
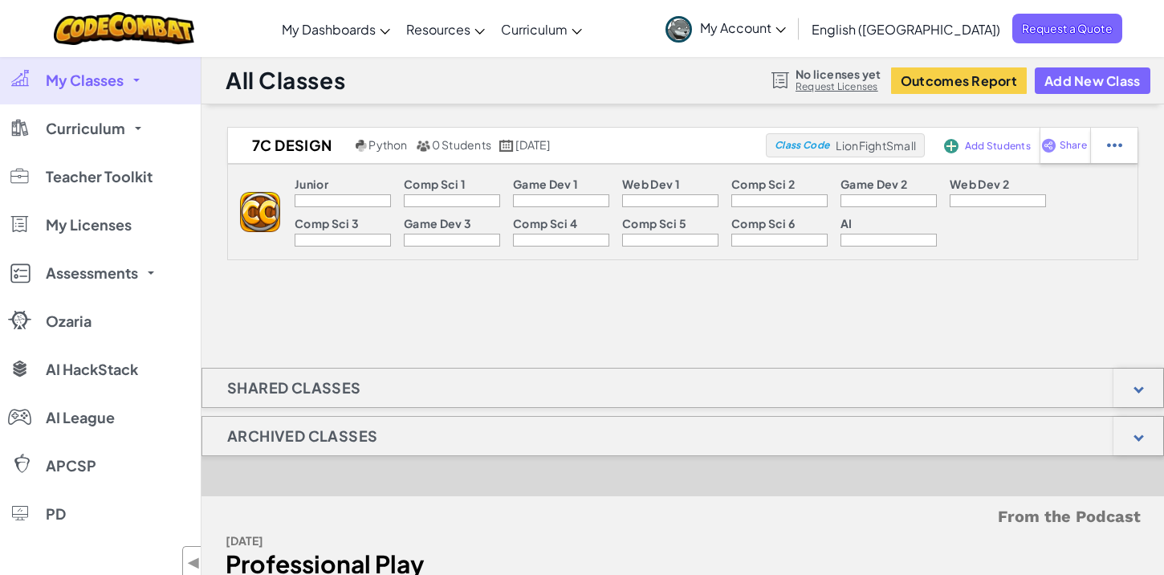
click at [790, 336] on div "7C Design Python 0 Students September 6th, 2025 Class Code LionFightSmall Add S…" at bounding box center [683, 413] width 963 height 573
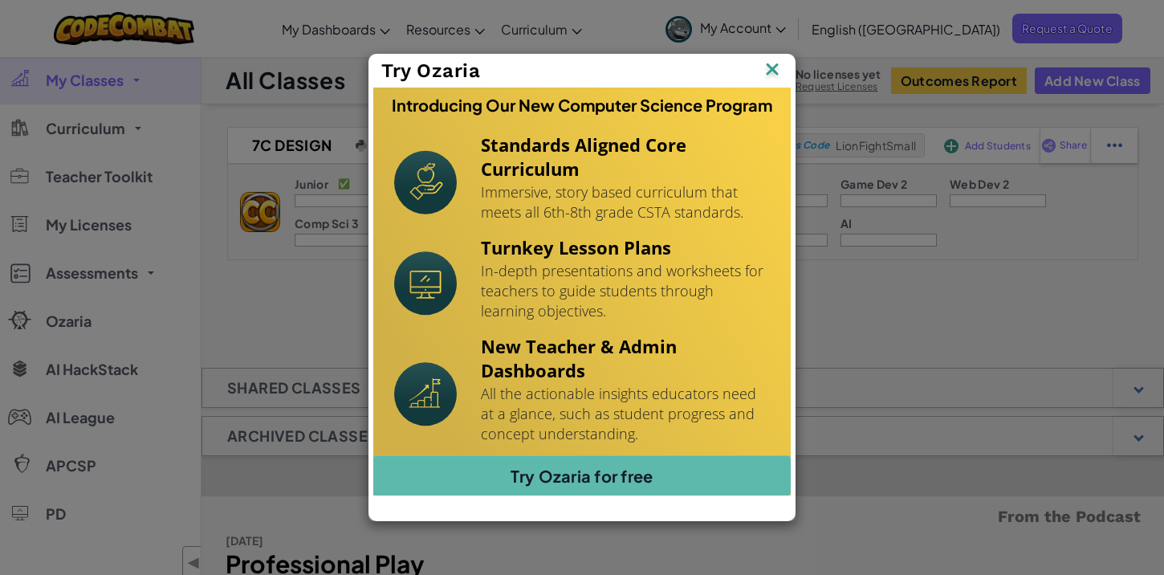
click at [768, 71] on img at bounding box center [772, 71] width 21 height 24
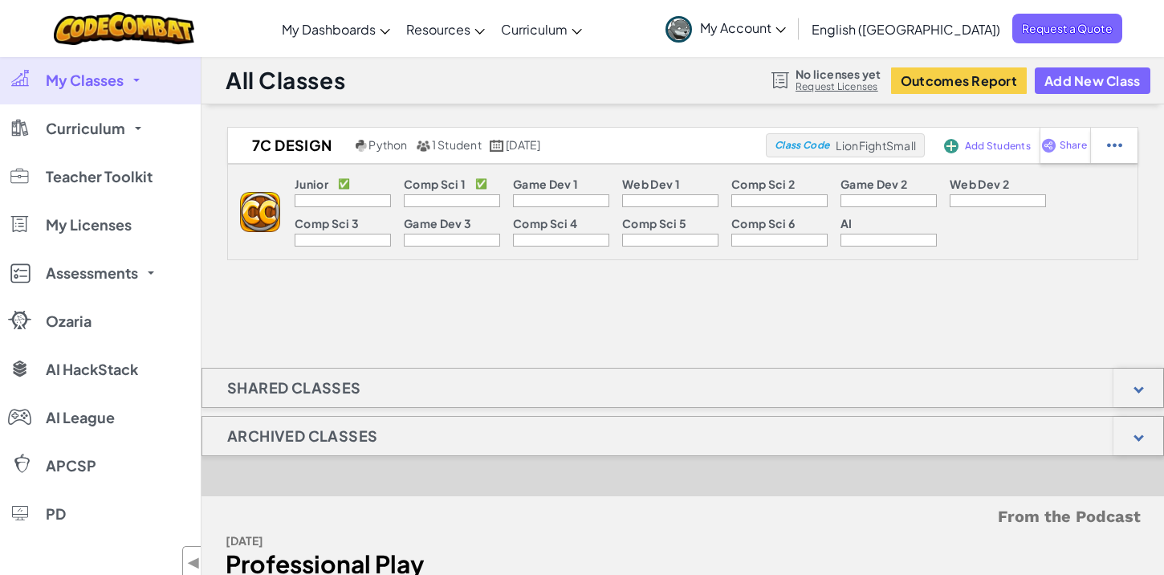
click at [344, 182] on p "✅" at bounding box center [344, 183] width 12 height 13
click at [1134, 137] on div at bounding box center [1113, 145] width 47 height 35
select select "blocks-text"
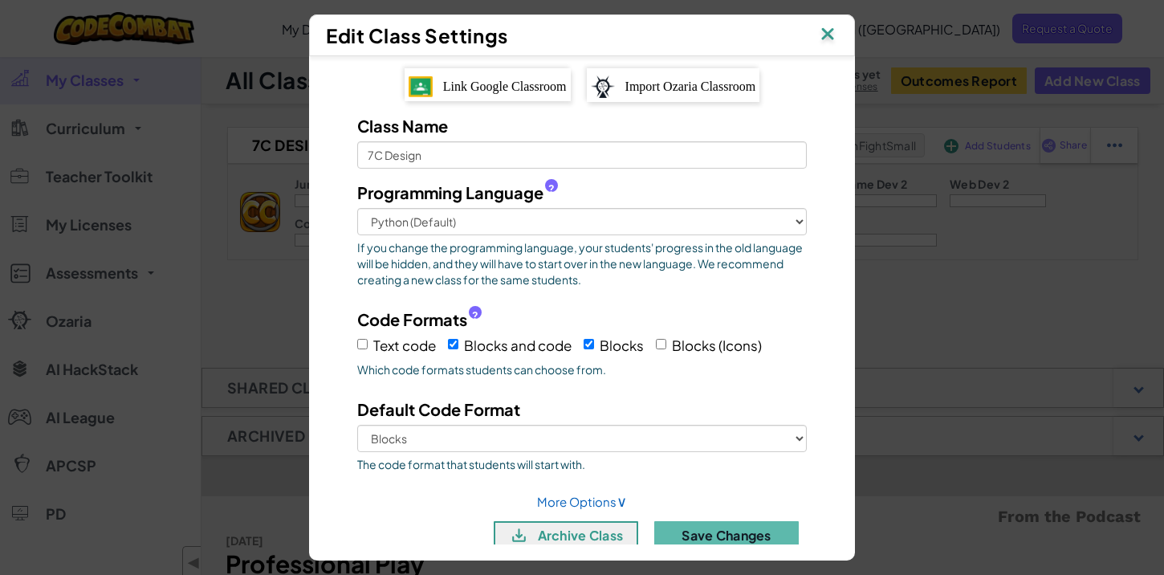
click at [829, 35] on img at bounding box center [827, 35] width 21 height 24
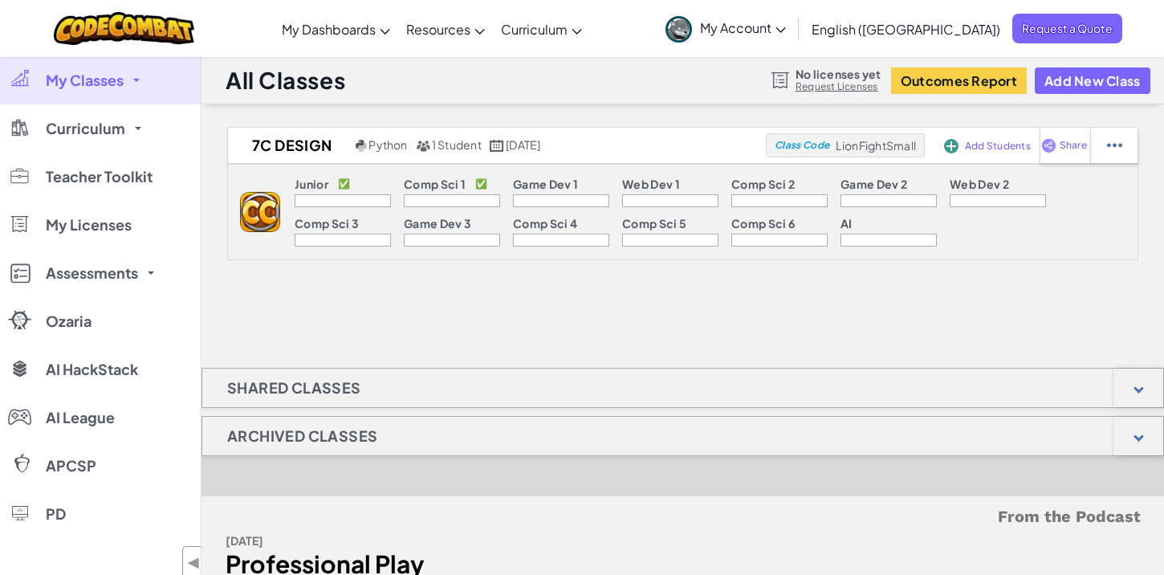
click at [252, 212] on img at bounding box center [260, 212] width 40 height 40
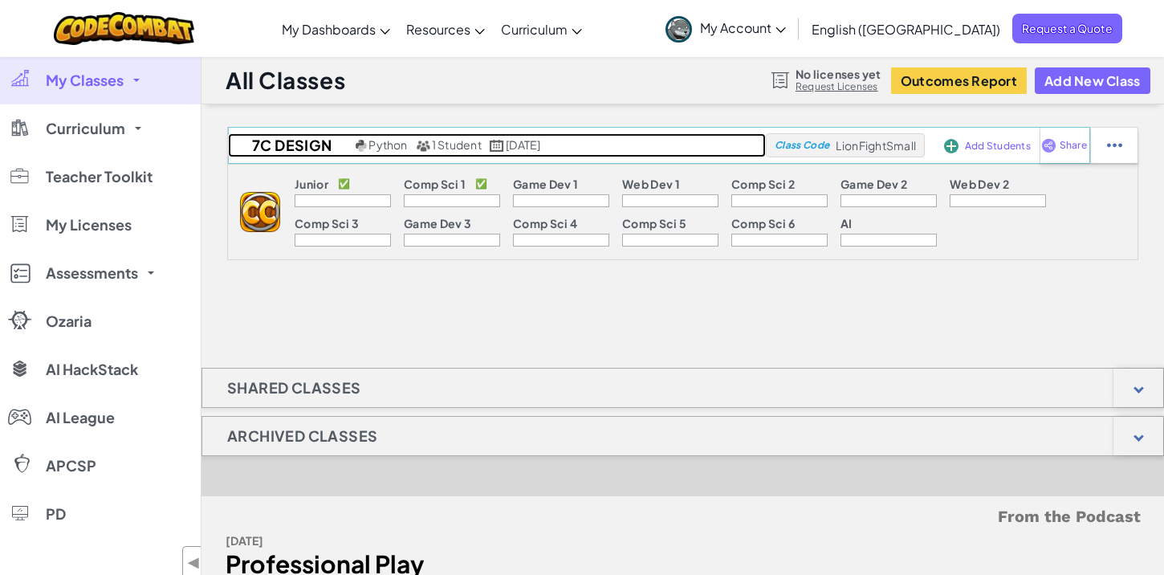
click at [291, 151] on h2 "7C Design" at bounding box center [290, 145] width 124 height 24
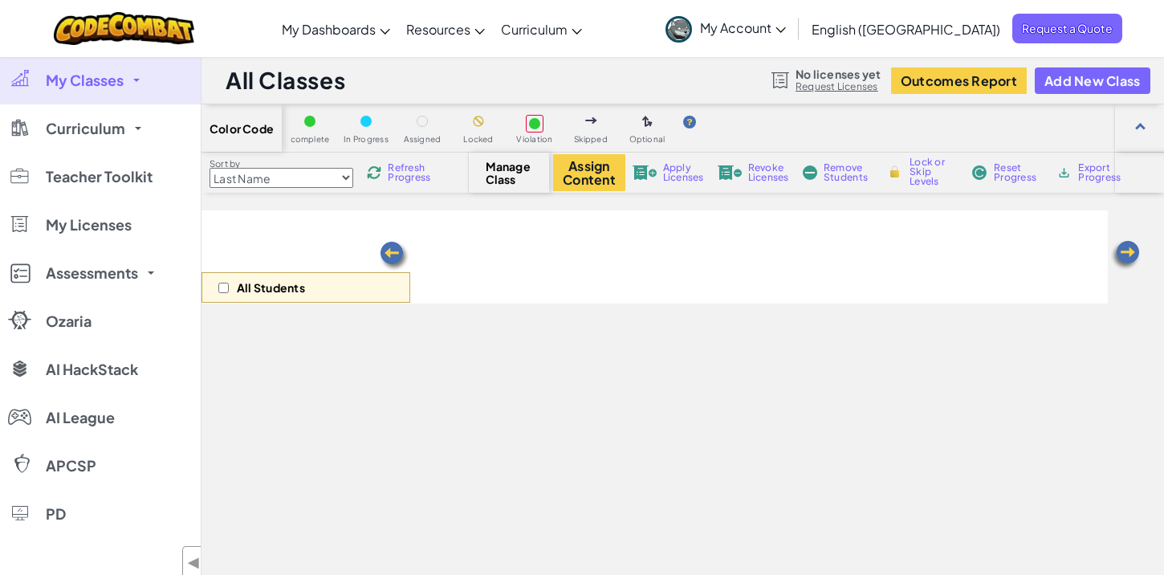
select select "560f1a9f22961295f9427742"
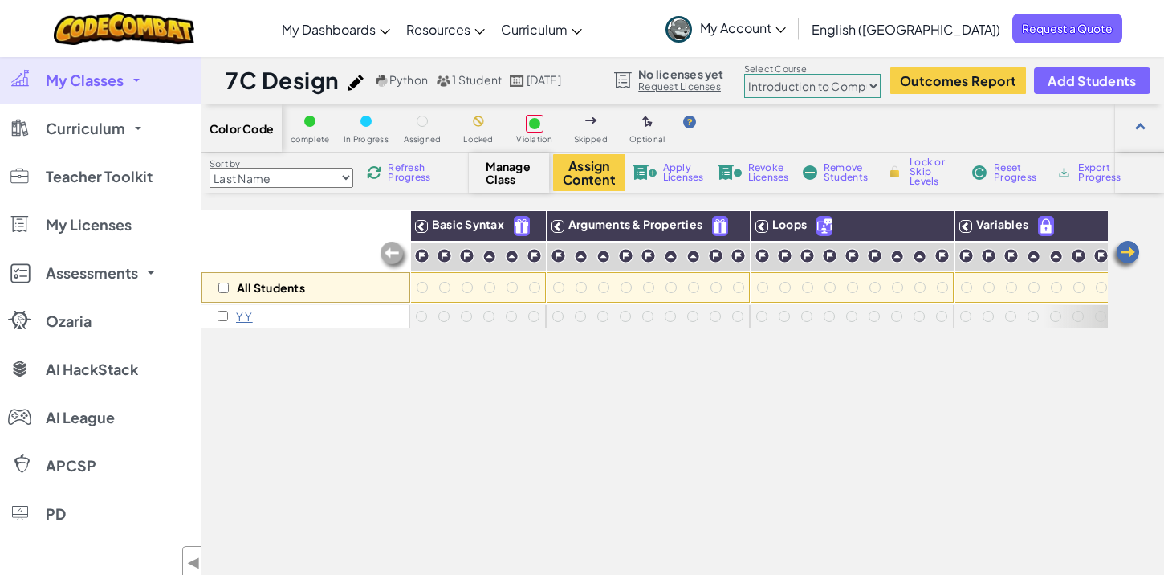
click at [255, 315] on div "Y Y" at bounding box center [306, 316] width 209 height 23
click at [224, 315] on input "checkbox" at bounding box center [223, 316] width 10 height 10
checkbox input "true"
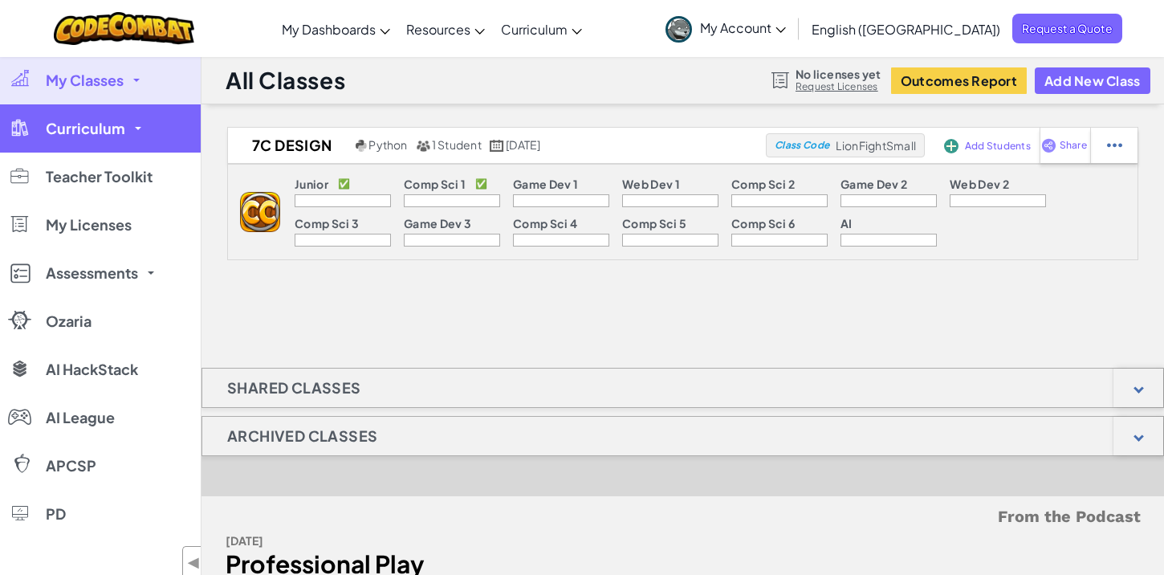
click at [90, 115] on link "Curriculum" at bounding box center [100, 128] width 201 height 48
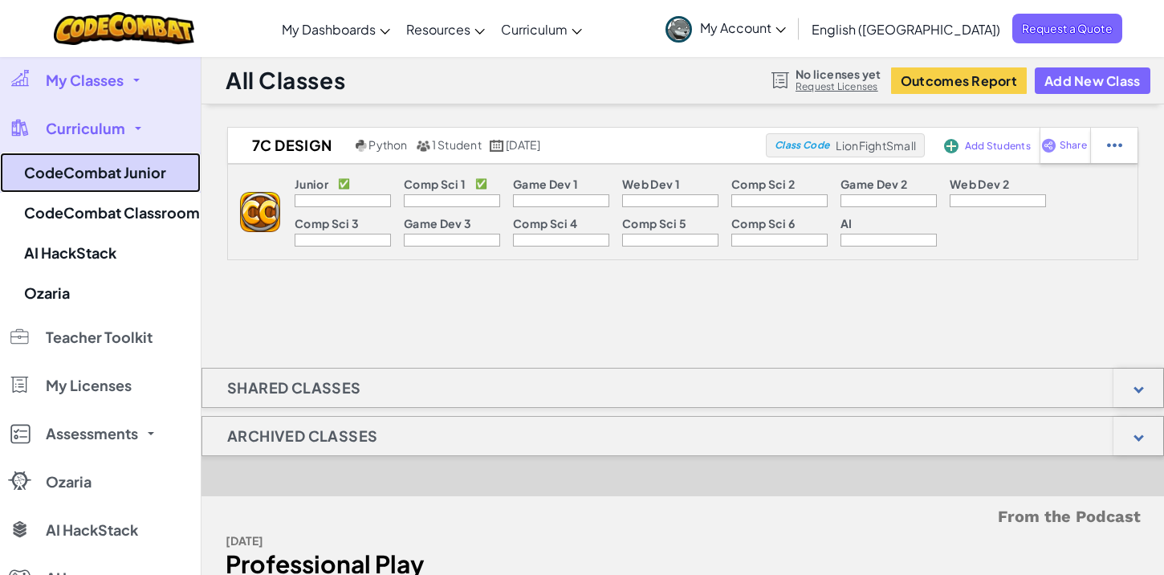
click at [137, 177] on link "CodeCombat Junior" at bounding box center [100, 173] width 201 height 40
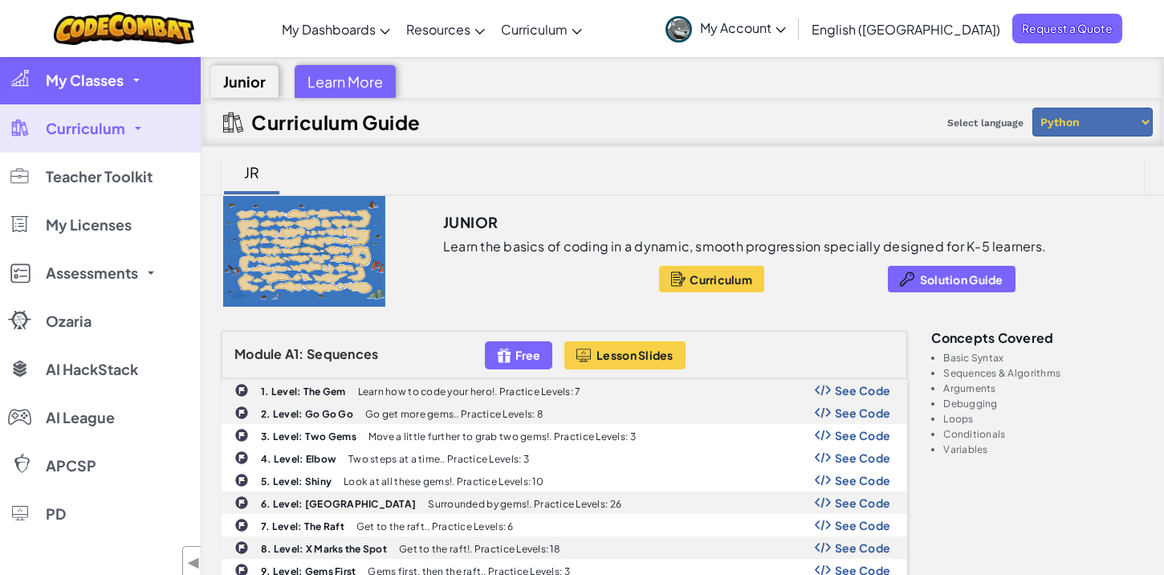
click at [121, 100] on link "My Classes" at bounding box center [100, 80] width 201 height 48
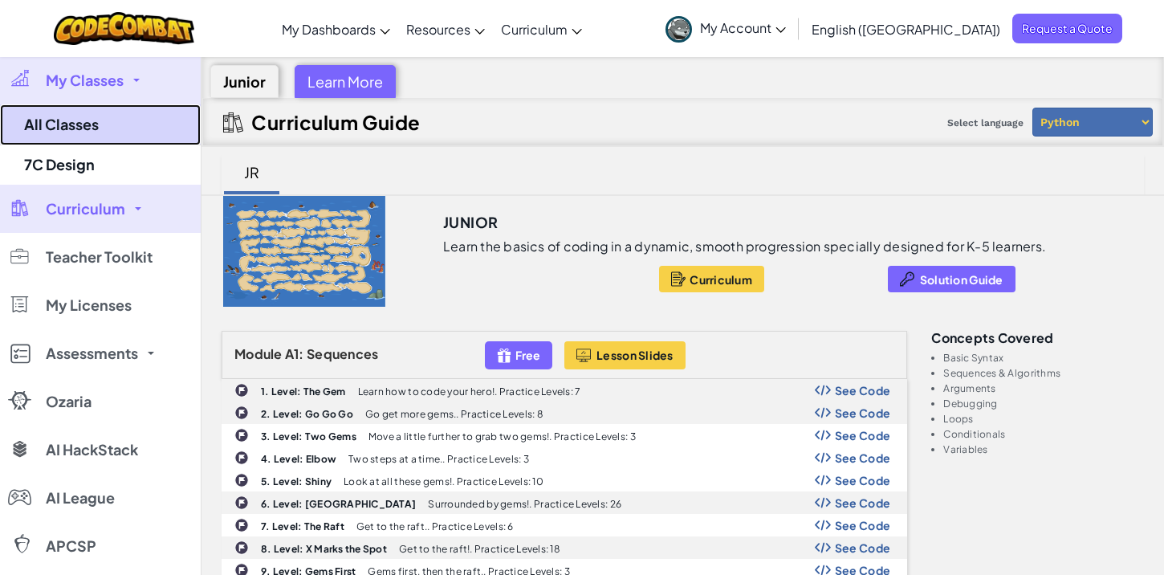
click at [149, 136] on link "All Classes" at bounding box center [100, 124] width 201 height 41
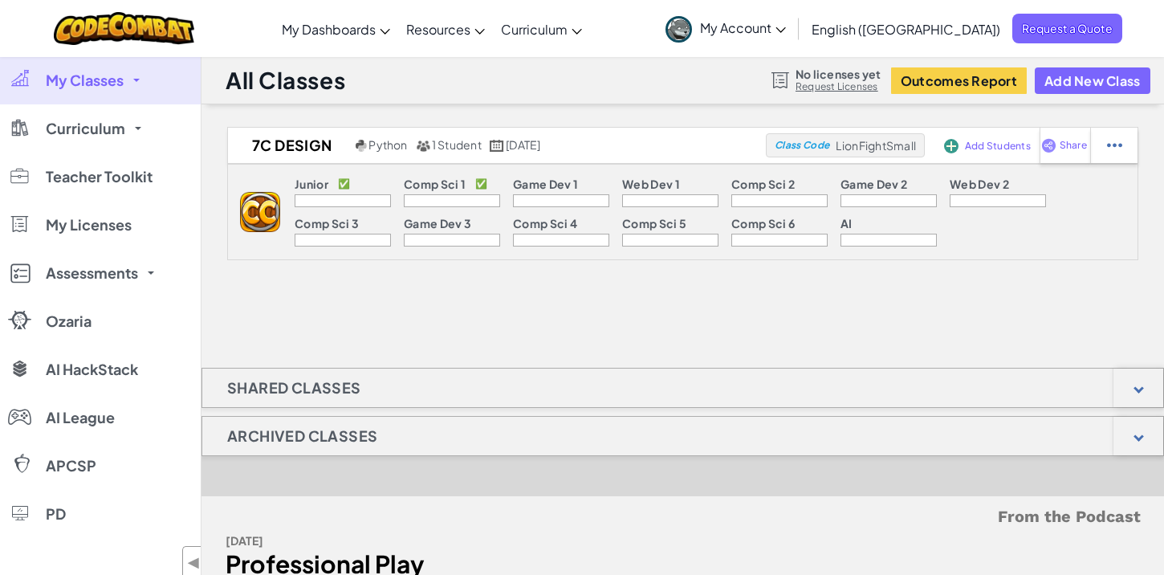
click at [272, 209] on img at bounding box center [260, 212] width 40 height 40
click at [256, 202] on img at bounding box center [260, 212] width 40 height 40
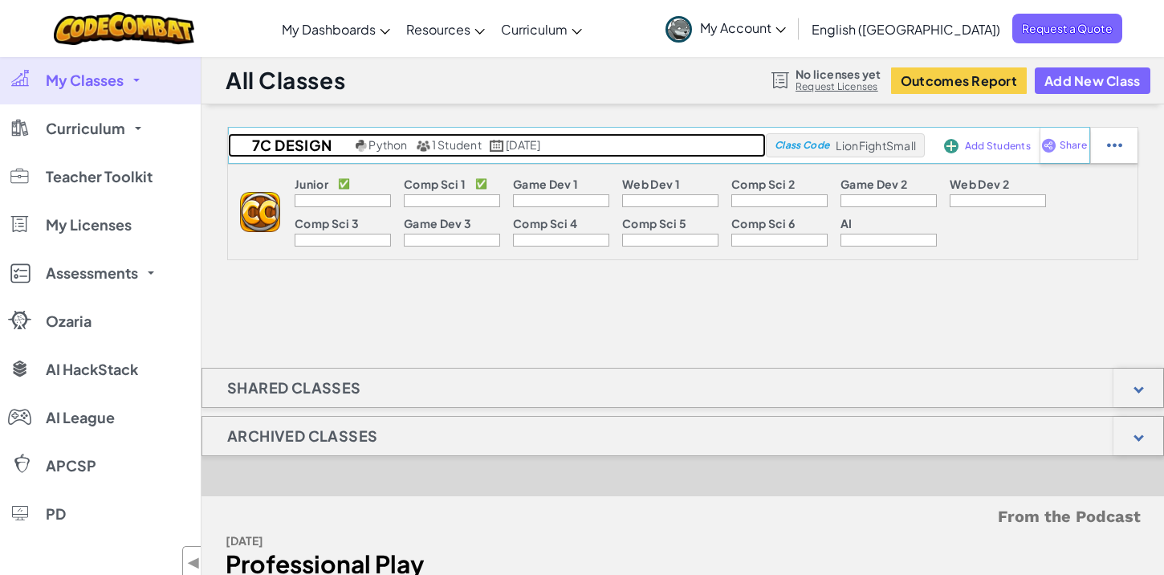
click at [300, 150] on h2 "7C Design" at bounding box center [290, 145] width 124 height 24
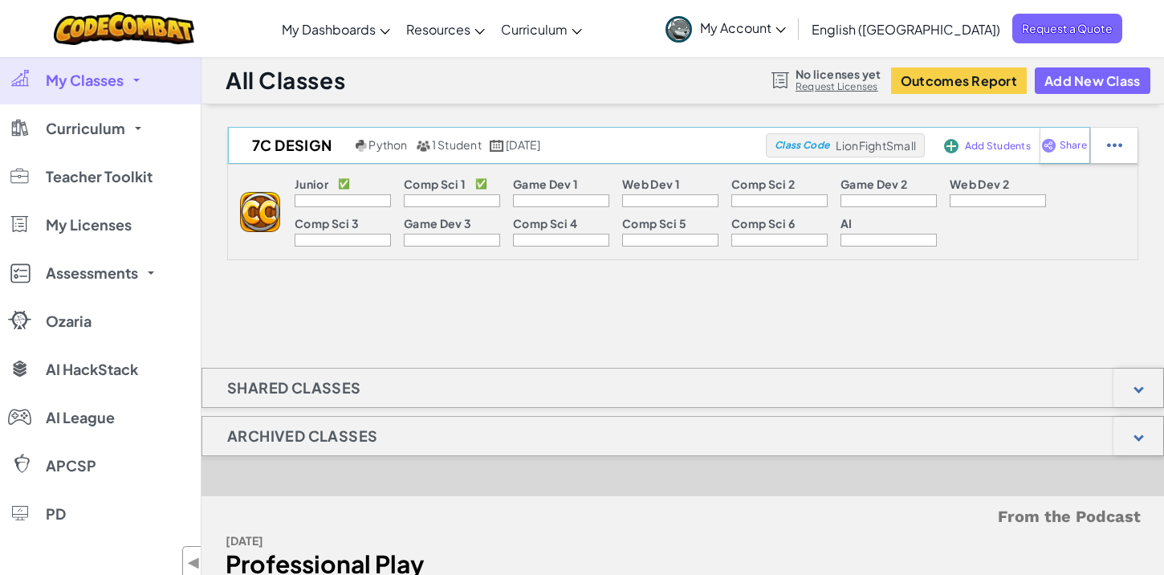
select select "560f1a9f22961295f9427742"
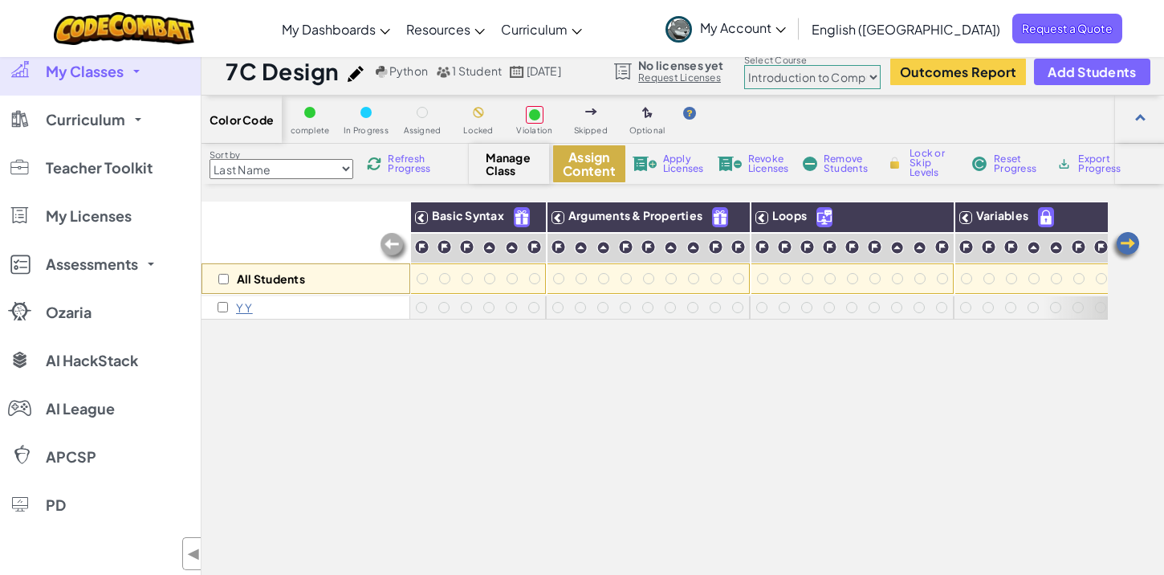
click at [597, 168] on button "Assign Content" at bounding box center [589, 163] width 72 height 37
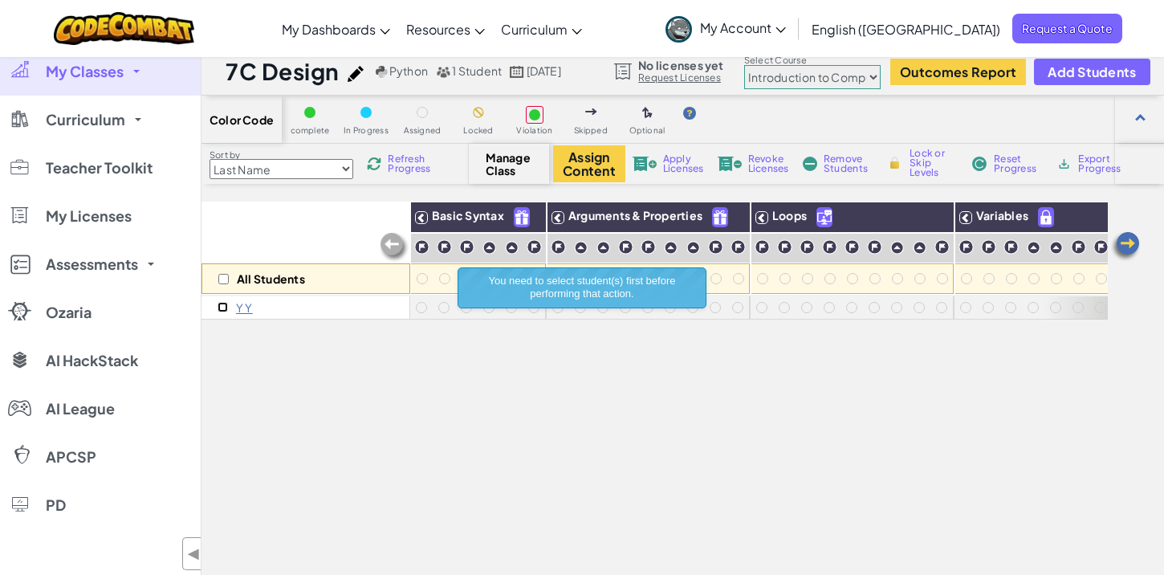
click at [226, 303] on input "checkbox" at bounding box center [223, 307] width 10 height 10
checkbox input "true"
click at [568, 169] on button "Assign Content" at bounding box center [589, 163] width 72 height 37
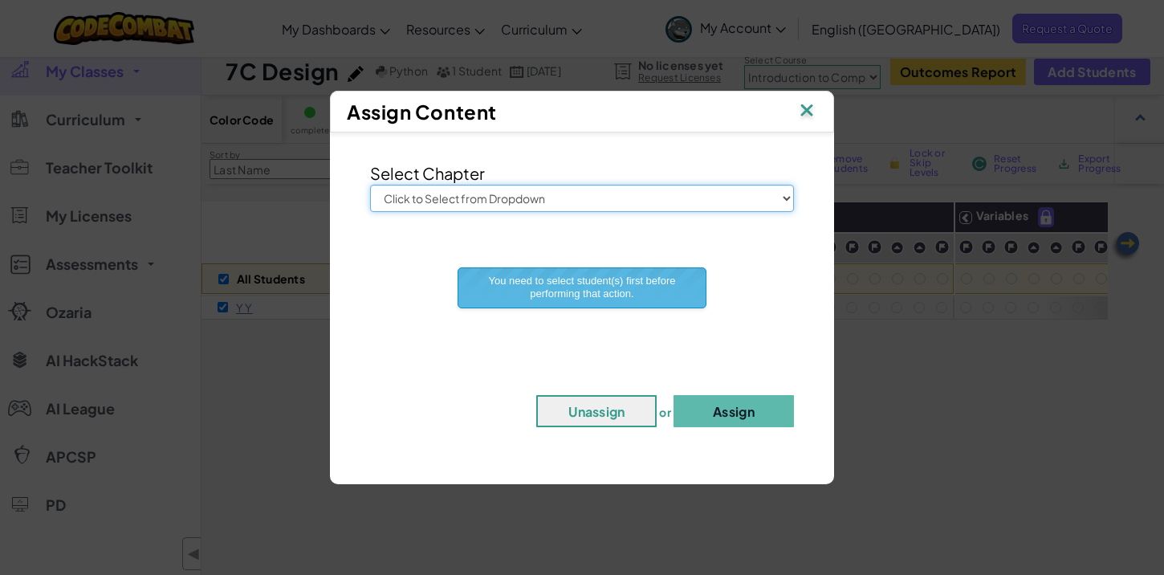
click at [541, 206] on select "Click to Select from Dropdown Junior Introduction to Computer Science Game Deve…" at bounding box center [582, 198] width 424 height 27
select select "Junior"
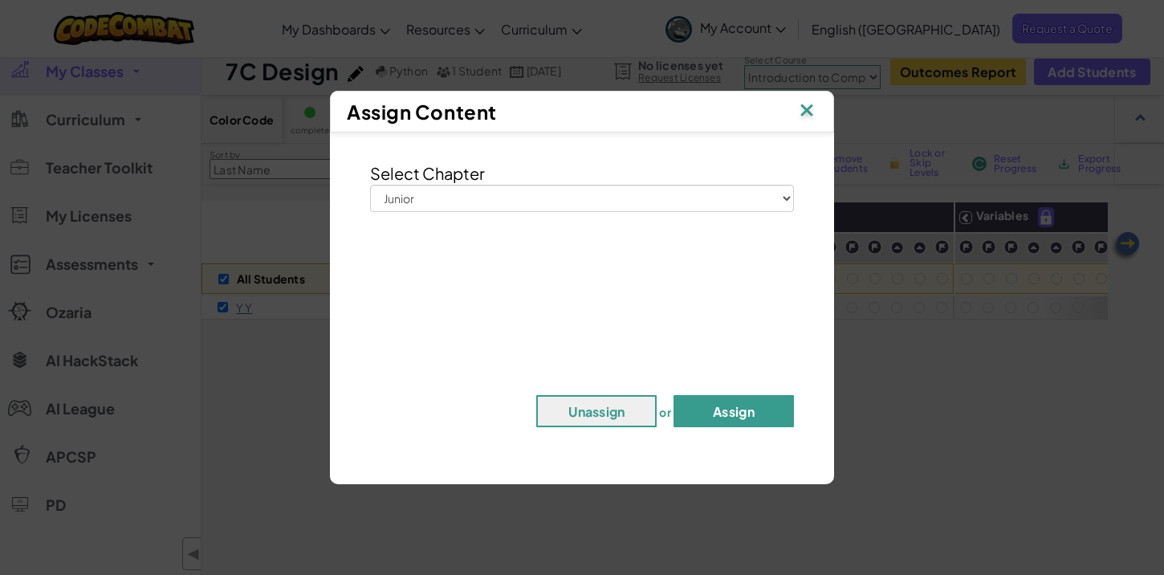
click at [737, 415] on button "Assign" at bounding box center [734, 411] width 120 height 32
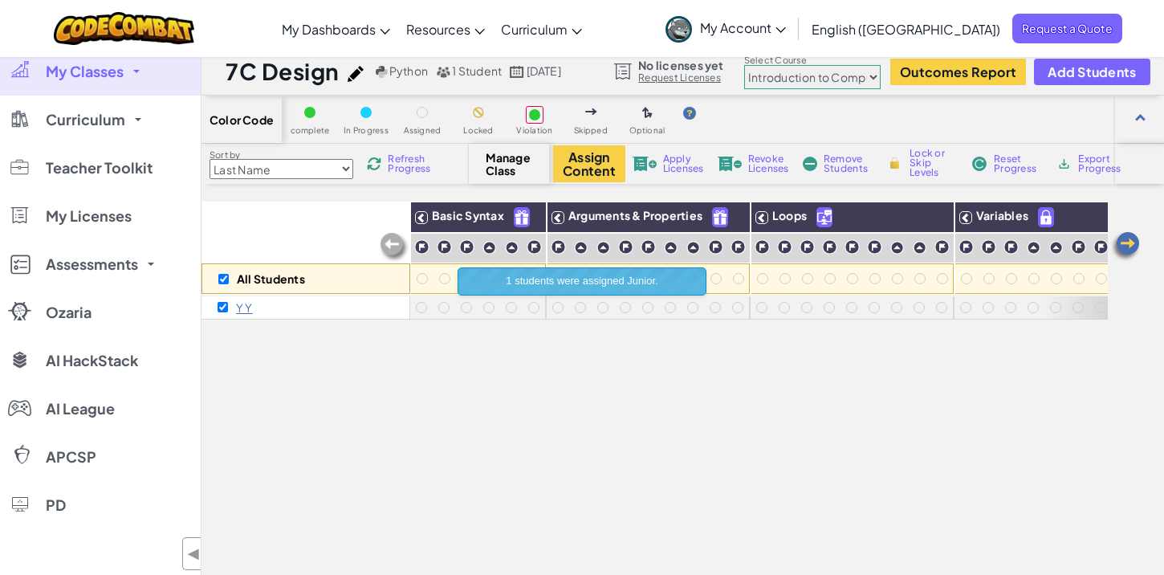
click at [643, 344] on div "All Students Basic Syntax Arguments & Properties Loops Variables Y Y" at bounding box center [655, 449] width 906 height 495
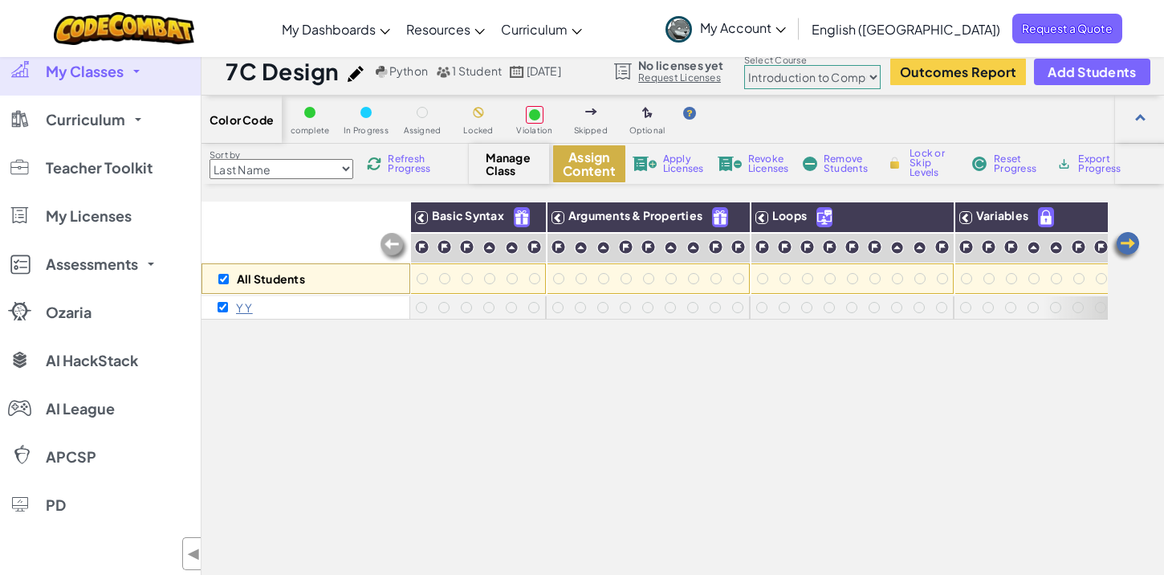
click at [601, 166] on button "Assign Content" at bounding box center [589, 163] width 72 height 37
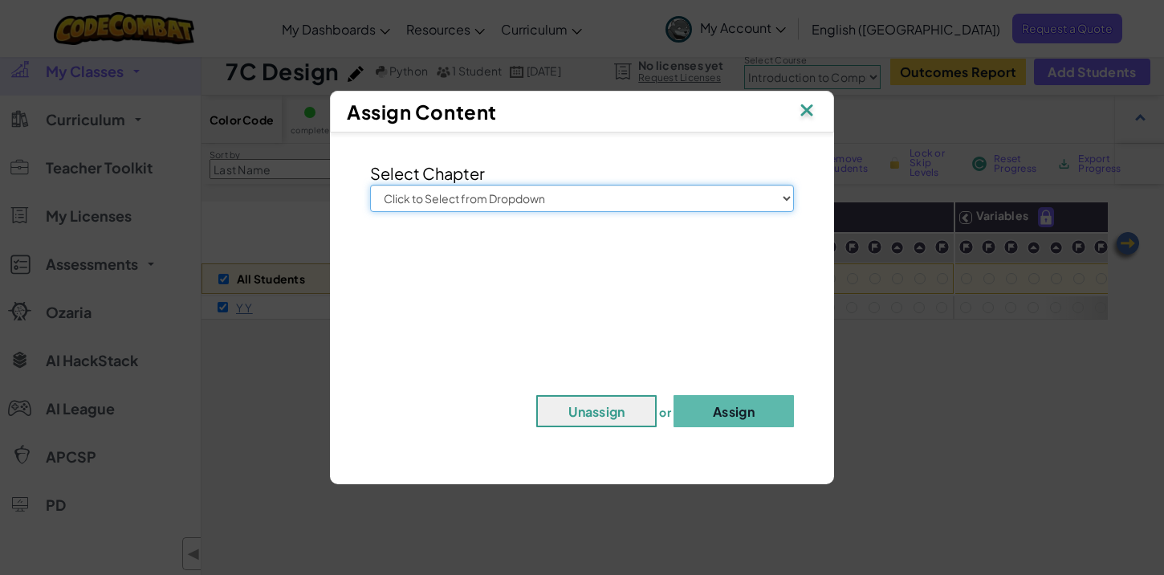
click at [648, 202] on select "Click to Select from Dropdown Junior Introduction to Computer Science Game Deve…" at bounding box center [582, 198] width 424 height 27
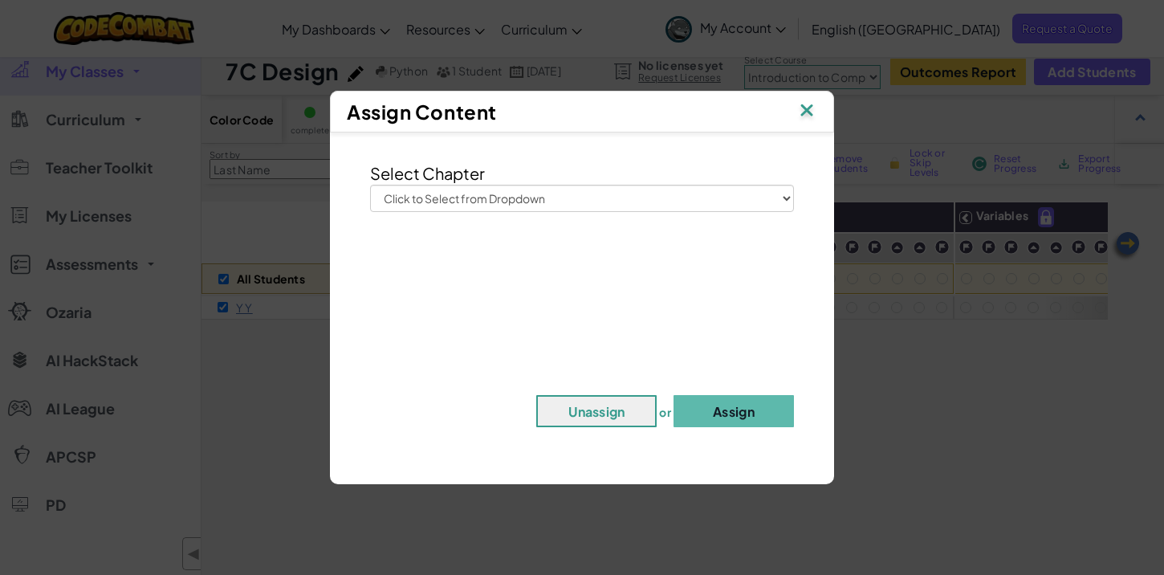
click at [808, 112] on img at bounding box center [806, 112] width 21 height 24
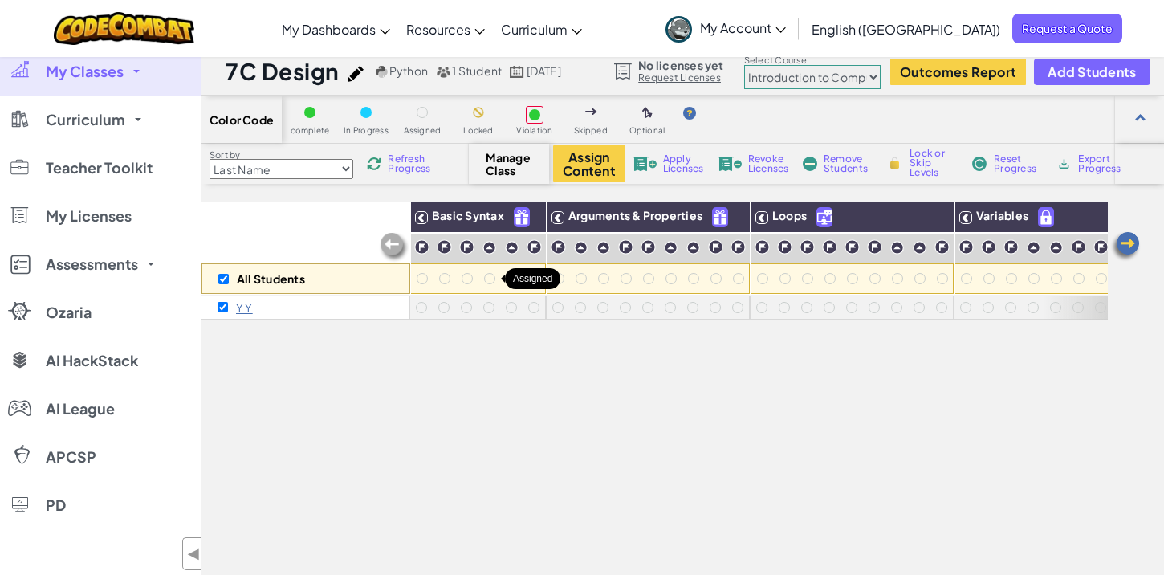
click at [498, 289] on div at bounding box center [489, 278] width 22 height 22
click at [539, 120] on div at bounding box center [535, 115] width 18 height 18
click at [387, 153] on div "Sort by Last Name first Name Progress (High to Low) Progress (Low to Hight) Ref…" at bounding box center [335, 164] width 267 height 31
click at [399, 166] on span "Refresh Progress" at bounding box center [413, 163] width 50 height 19
click at [434, 312] on div at bounding box center [444, 307] width 22 height 22
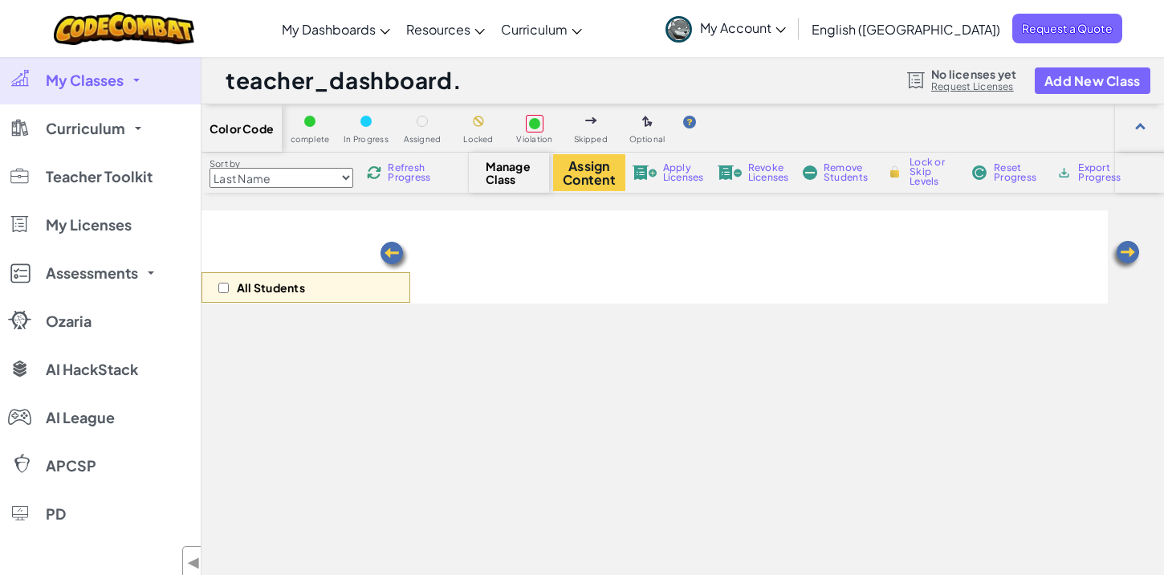
scroll to position [9, 0]
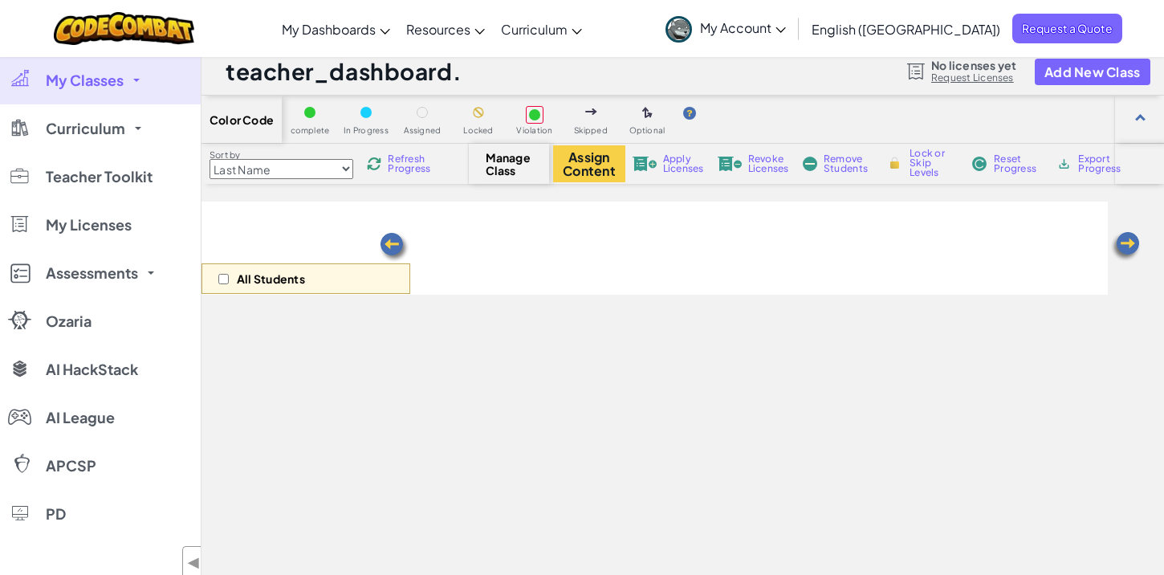
select select "560f1a9f22961295f9427742"
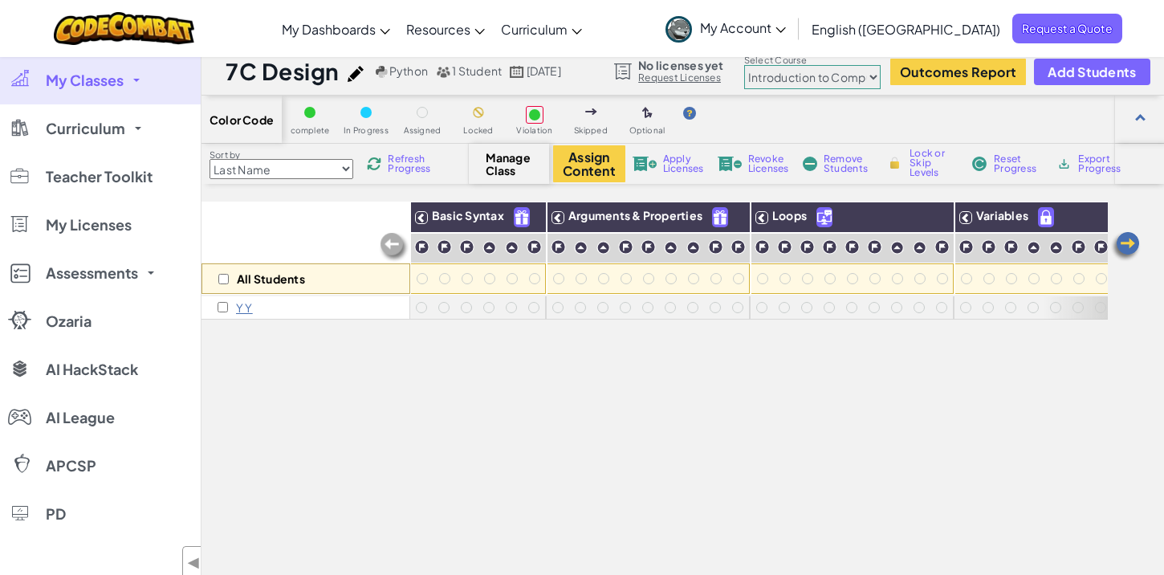
click at [532, 309] on div at bounding box center [533, 307] width 11 height 11
click at [907, 167] on div "Lock or Skip Levels" at bounding box center [921, 162] width 77 height 11
checkbox input "true"
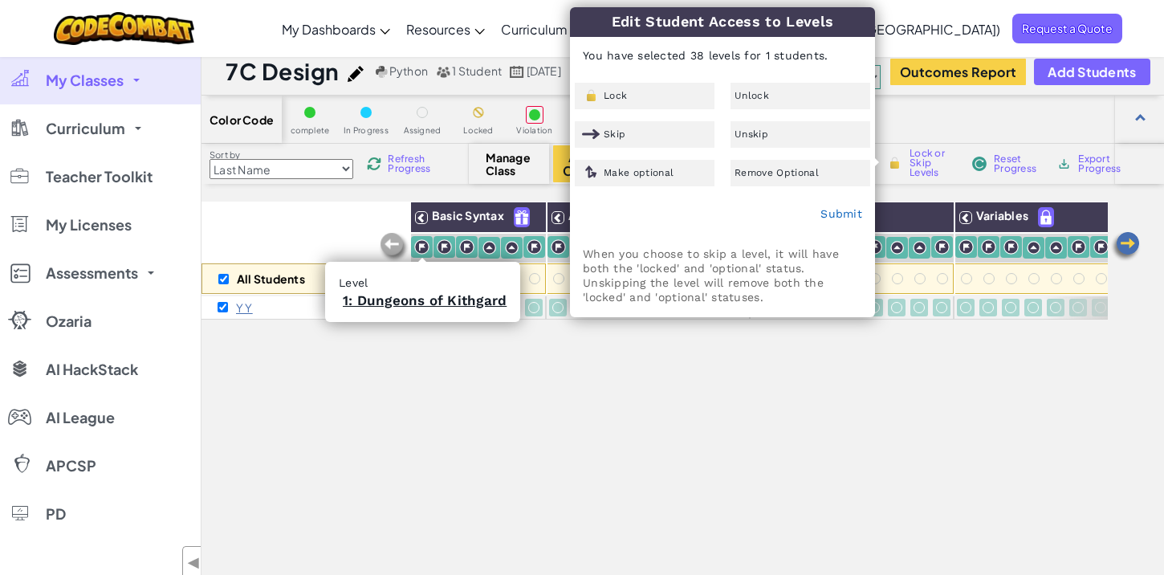
click at [422, 239] on img at bounding box center [421, 246] width 15 height 15
checkbox input "false"
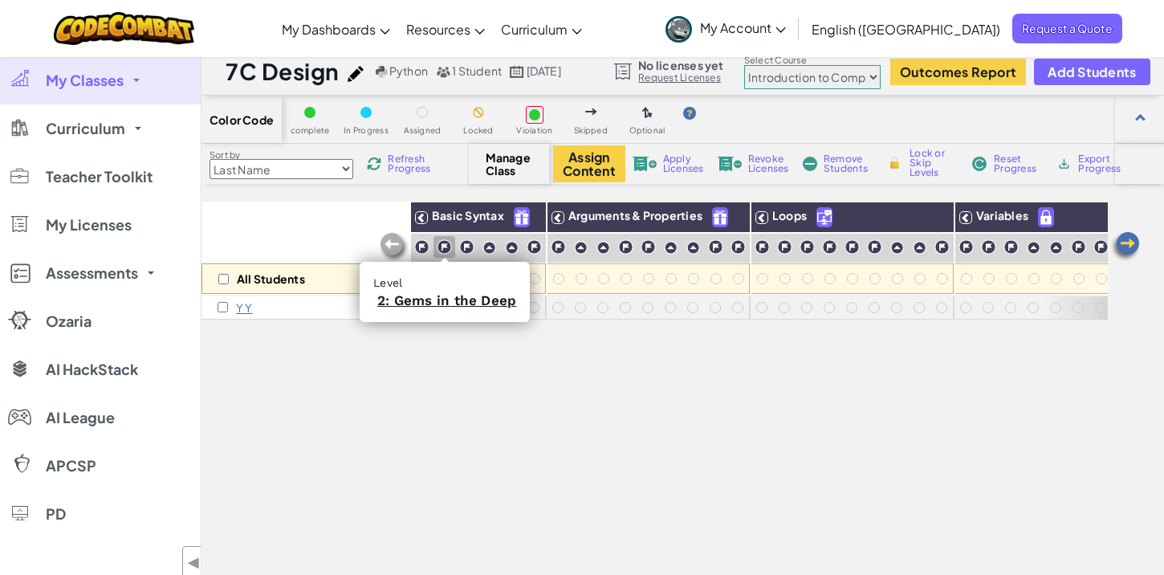
click at [447, 246] on img at bounding box center [444, 246] width 15 height 15
click at [454, 252] on div at bounding box center [445, 247] width 22 height 22
click at [452, 241] on div at bounding box center [445, 247] width 22 height 22
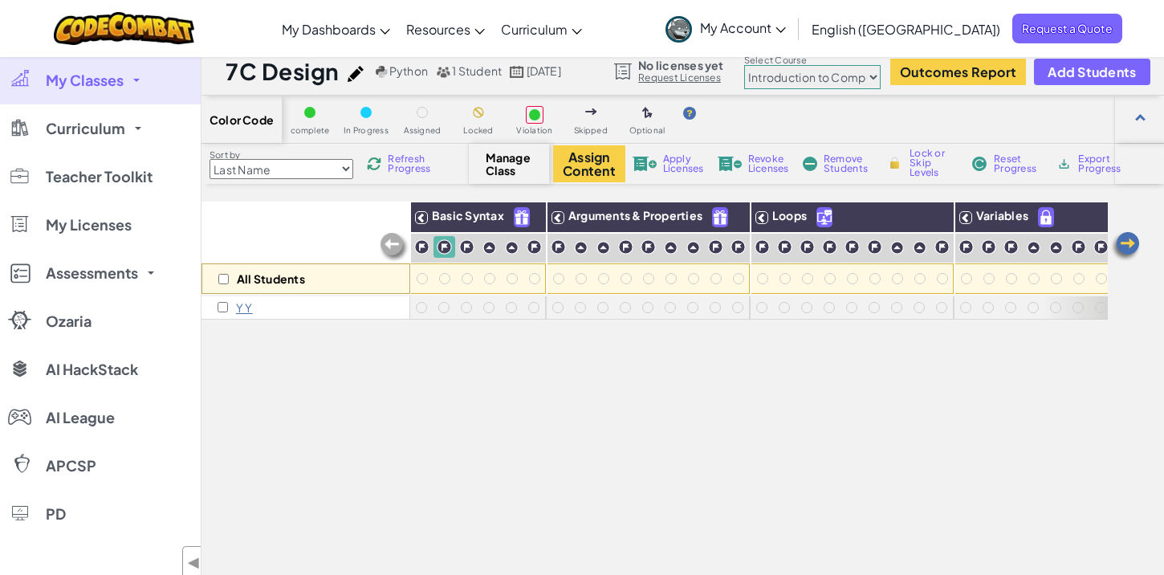
click at [902, 161] on img at bounding box center [894, 163] width 17 height 14
checkbox input "true"
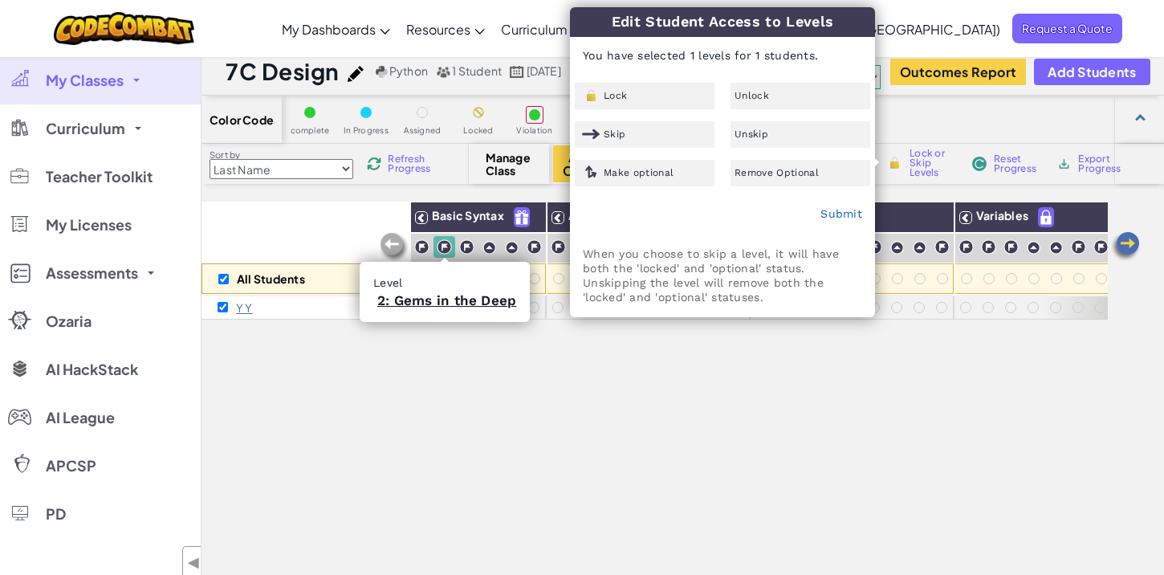
click at [434, 246] on div at bounding box center [445, 247] width 22 height 22
checkbox input "false"
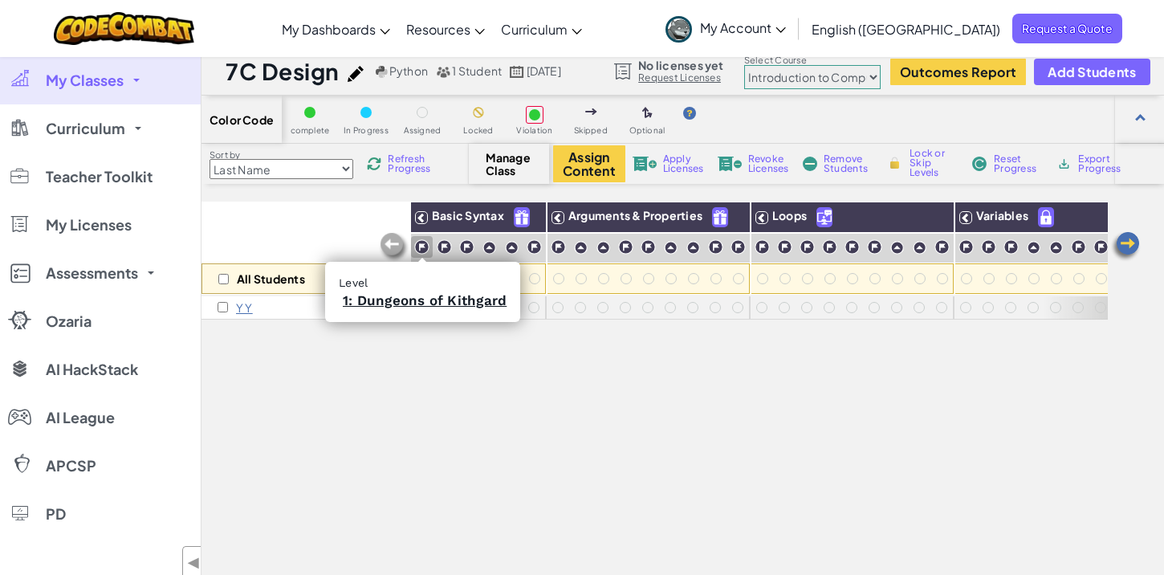
click at [427, 246] on img at bounding box center [421, 246] width 15 height 15
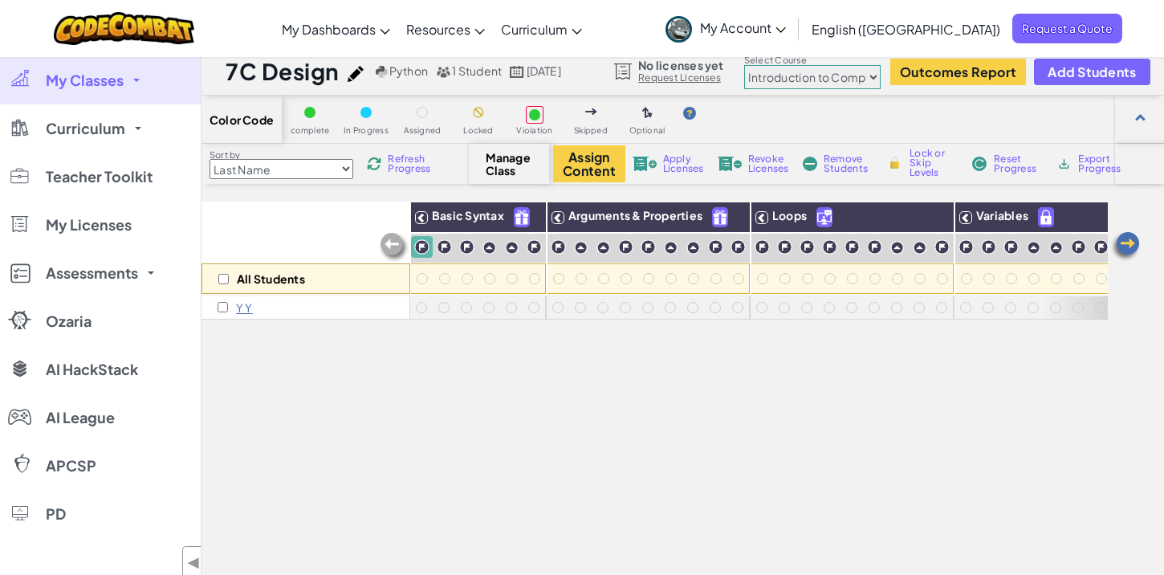
click at [894, 166] on img at bounding box center [894, 163] width 17 height 14
checkbox input "true"
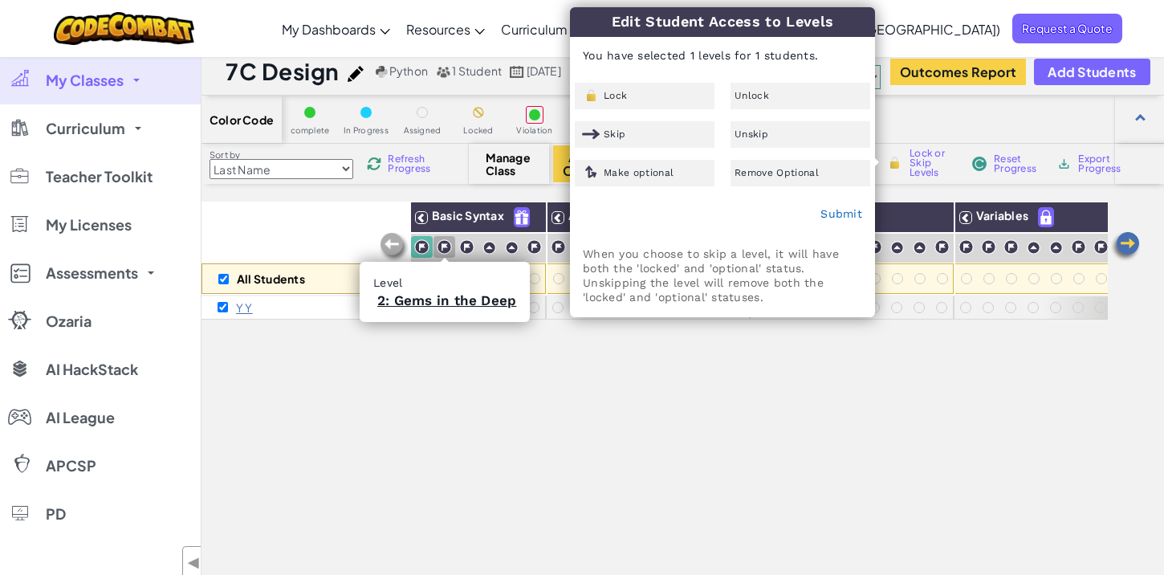
click at [450, 253] on img at bounding box center [444, 246] width 15 height 15
checkbox input "false"
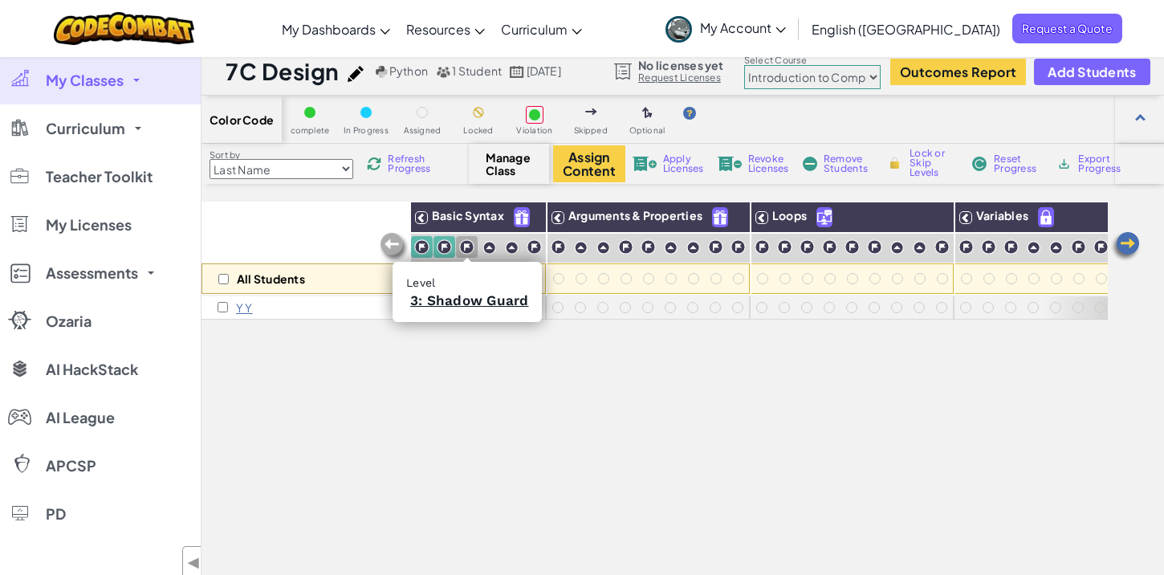
click at [470, 250] on img at bounding box center [466, 246] width 15 height 15
click at [491, 250] on img at bounding box center [490, 248] width 14 height 14
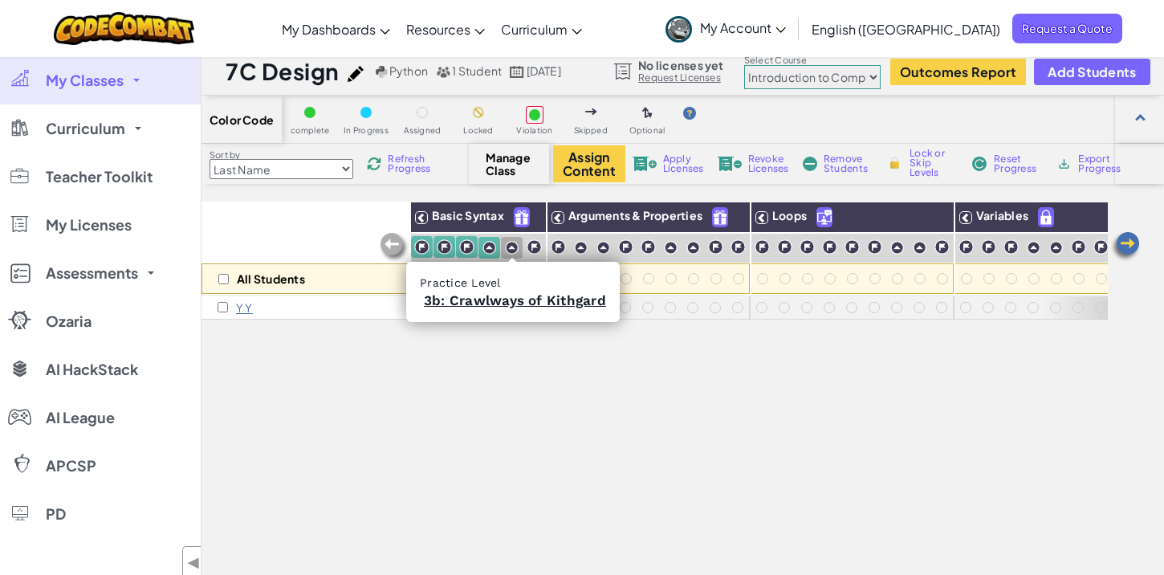
click at [512, 250] on img at bounding box center [512, 248] width 14 height 14
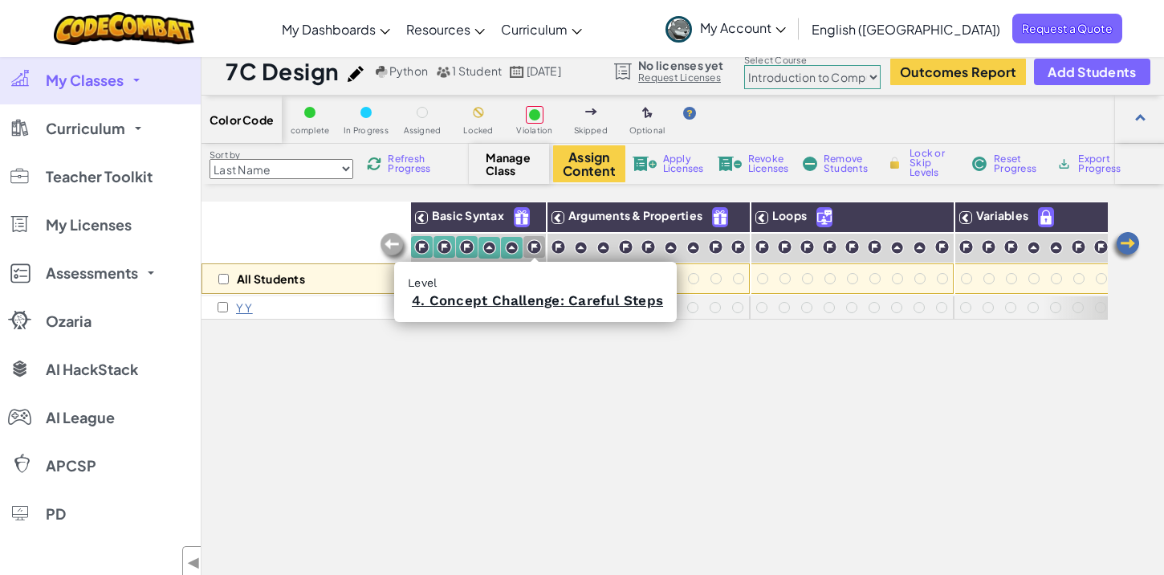
click at [530, 251] on img at bounding box center [534, 246] width 15 height 15
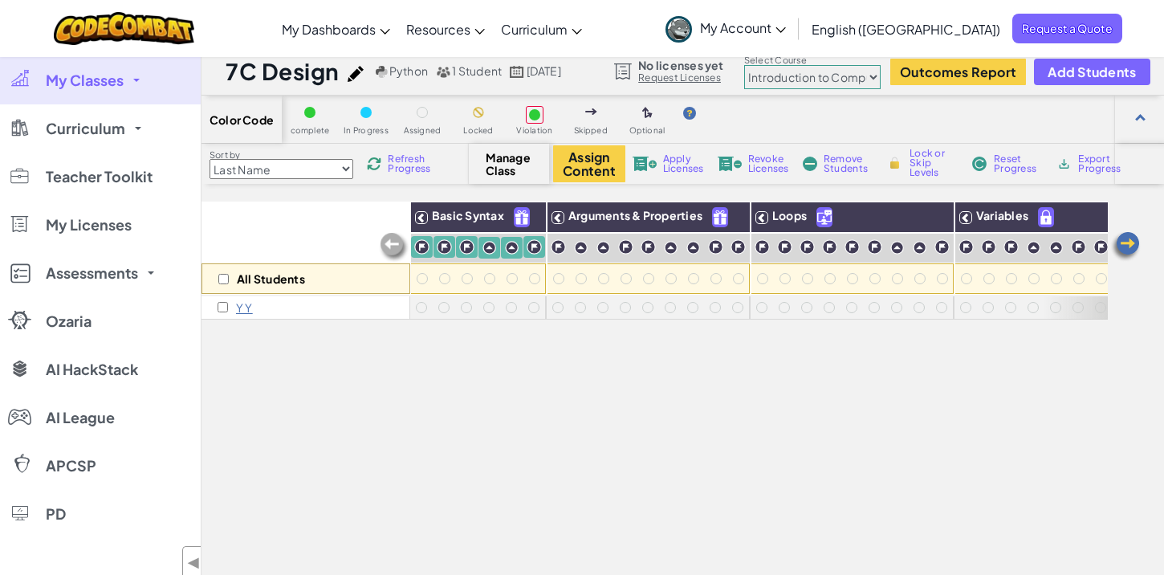
click at [926, 155] on span "Lock or Skip Levels" at bounding box center [933, 163] width 47 height 29
checkbox input "true"
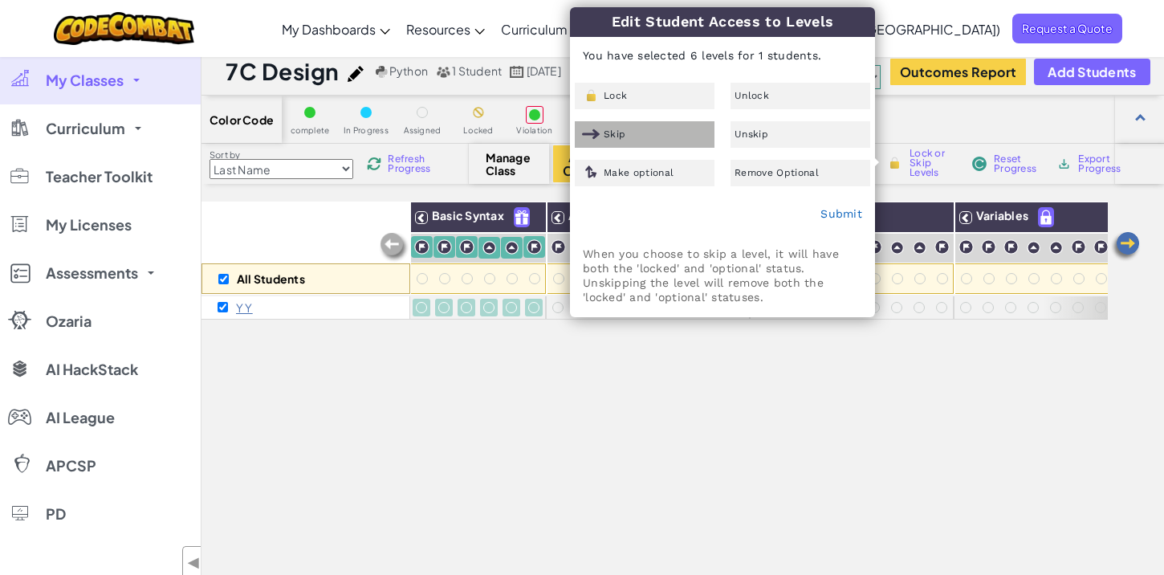
click at [642, 140] on div "Skip" at bounding box center [645, 134] width 140 height 26
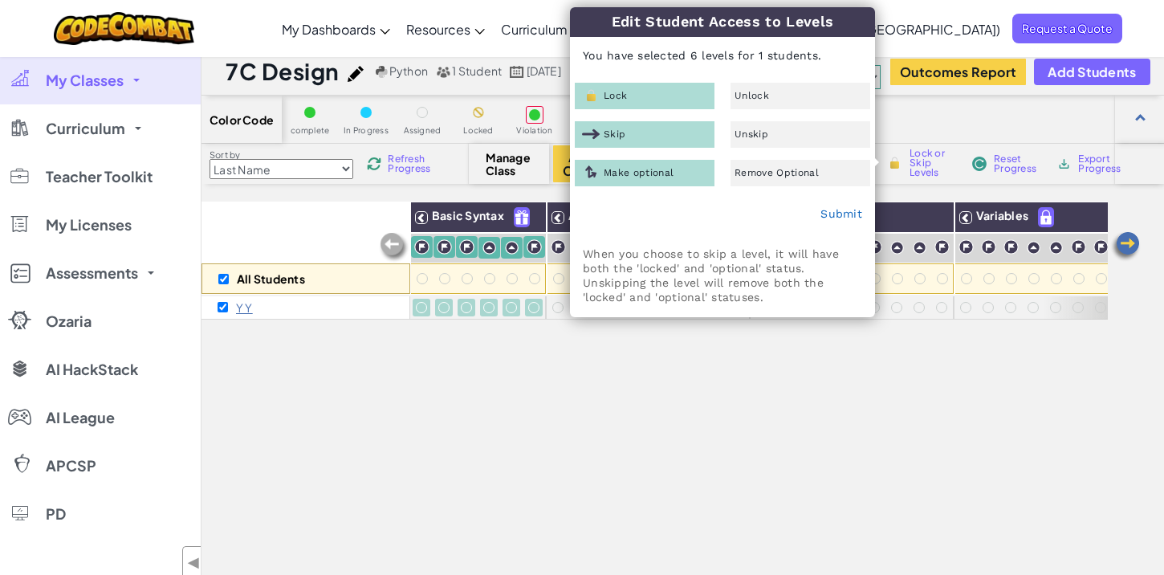
click at [681, 173] on div "Make optional" at bounding box center [645, 173] width 140 height 26
click at [678, 145] on div "Skip" at bounding box center [645, 134] width 140 height 26
click at [678, 139] on div "Skip" at bounding box center [645, 134] width 140 height 26
click at [681, 158] on div "Lock Unlock Skip Unskip Make optional Remove Optional" at bounding box center [722, 135] width 303 height 104
click at [682, 170] on div "Make optional" at bounding box center [645, 173] width 140 height 26
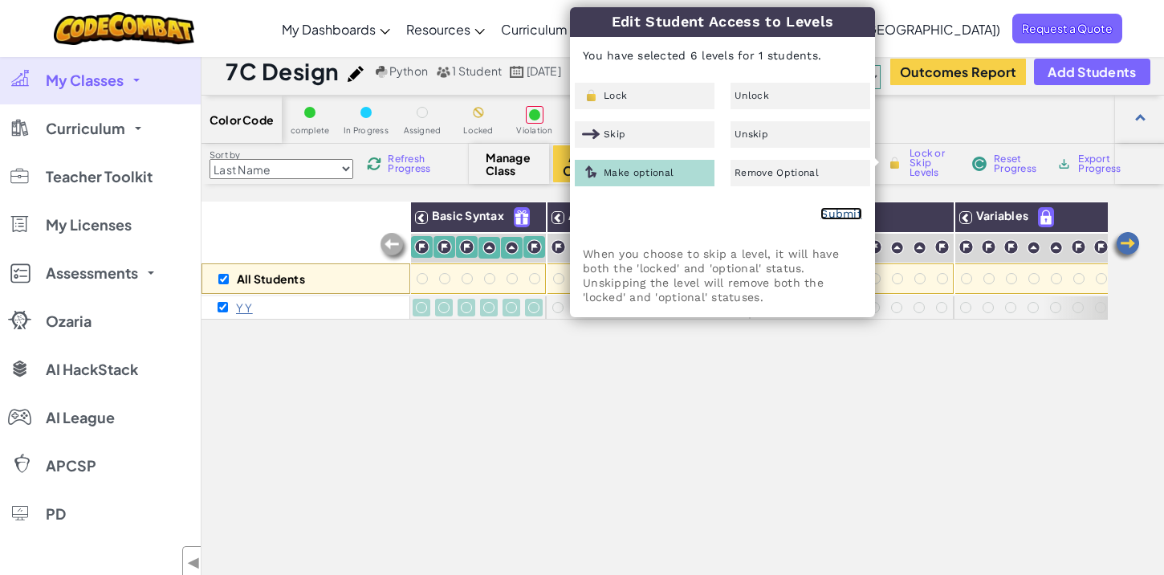
click at [841, 216] on link "Submit" at bounding box center [842, 213] width 42 height 13
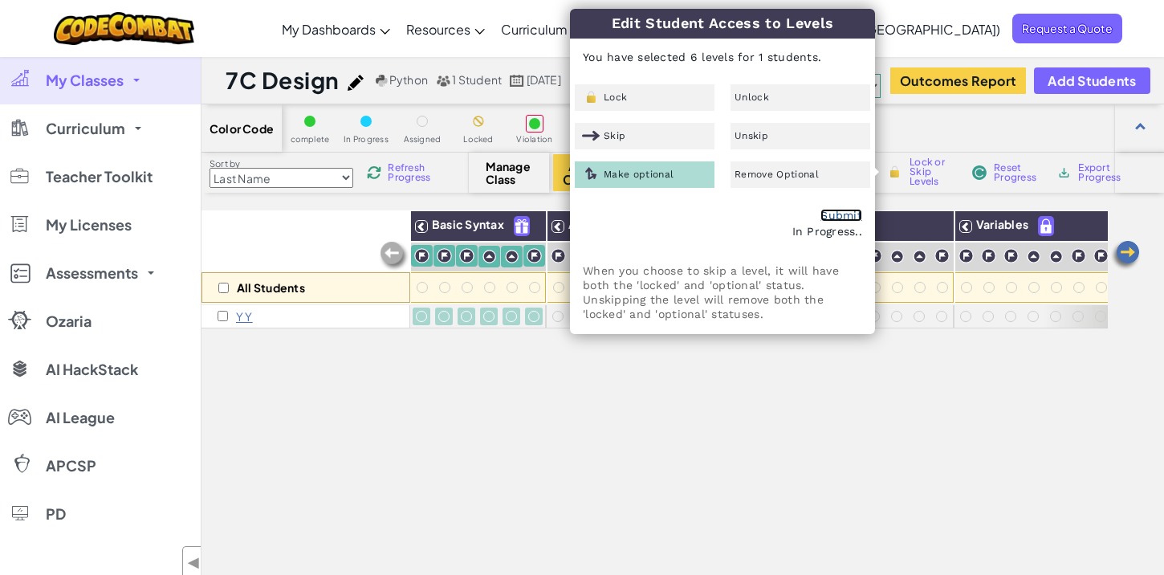
checkbox input "false"
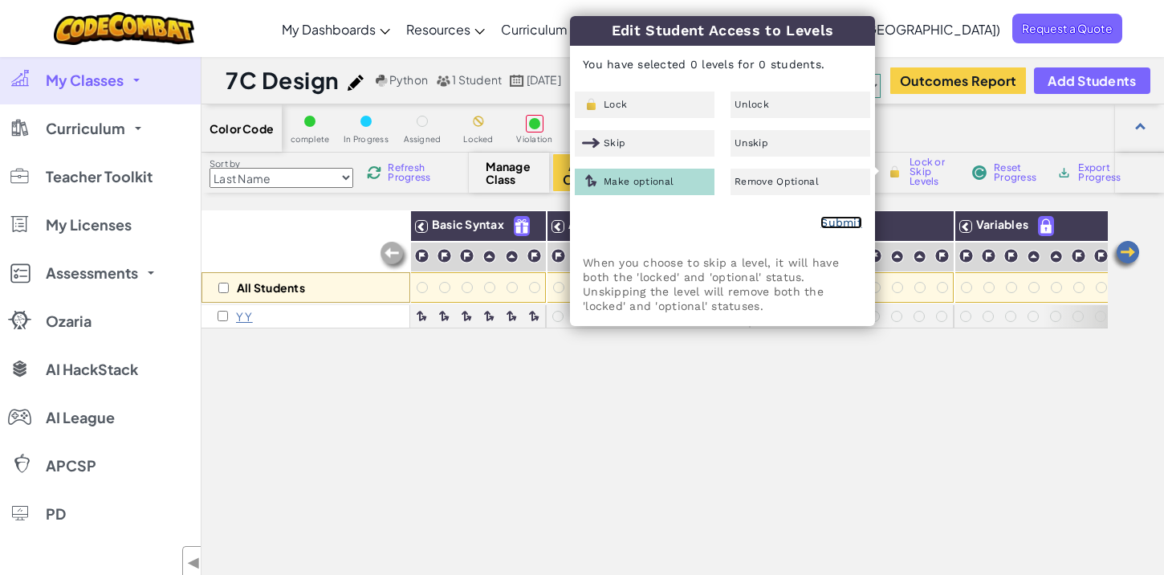
click at [843, 223] on link "Submit" at bounding box center [842, 222] width 42 height 13
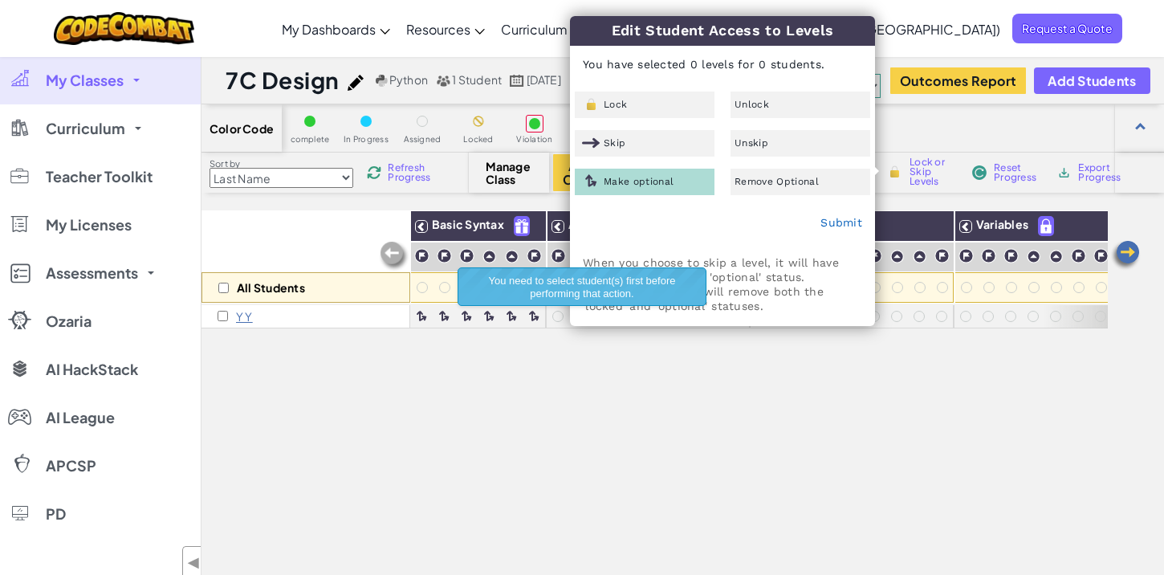
click at [764, 375] on div "All Students Basic Syntax Arguments & Properties Loops Variables Y Y" at bounding box center [655, 457] width 906 height 495
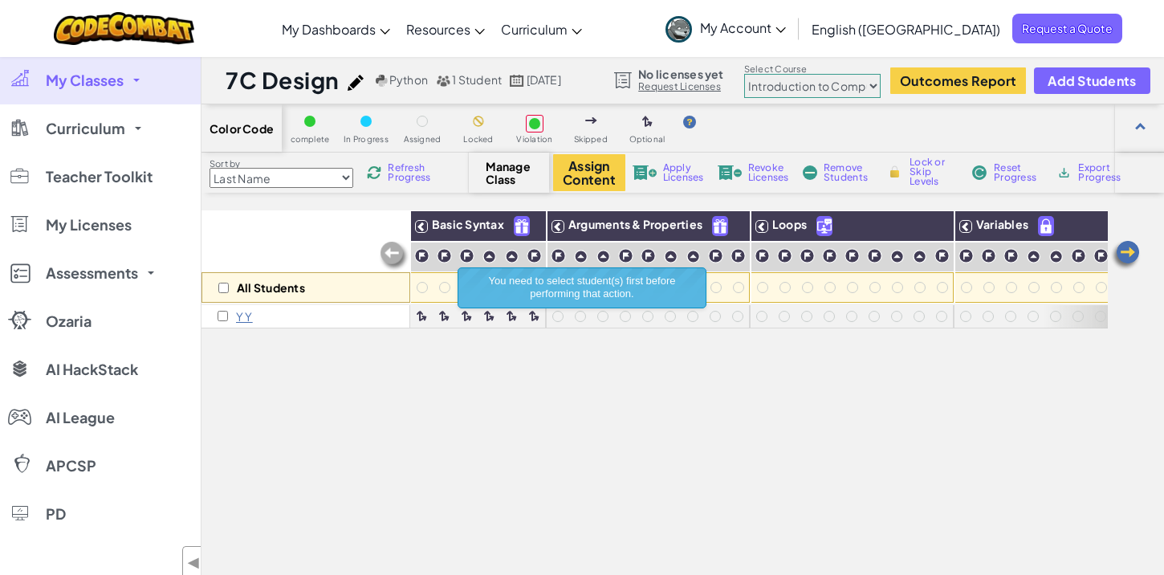
click at [227, 310] on div "Y Y" at bounding box center [235, 316] width 35 height 13
click at [226, 312] on input "checkbox" at bounding box center [223, 316] width 10 height 10
checkbox input "true"
click at [661, 384] on div "All Students Basic Syntax Arguments & Properties Loops Variables Y Y" at bounding box center [655, 457] width 906 height 495
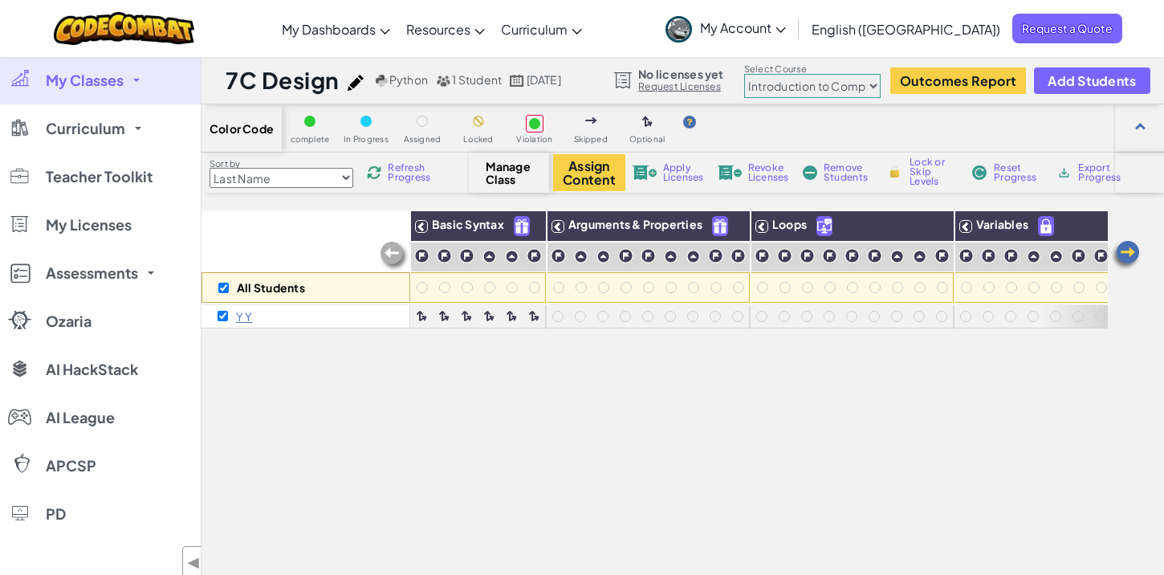
click at [672, 175] on span "Apply Licenses" at bounding box center [683, 172] width 41 height 19
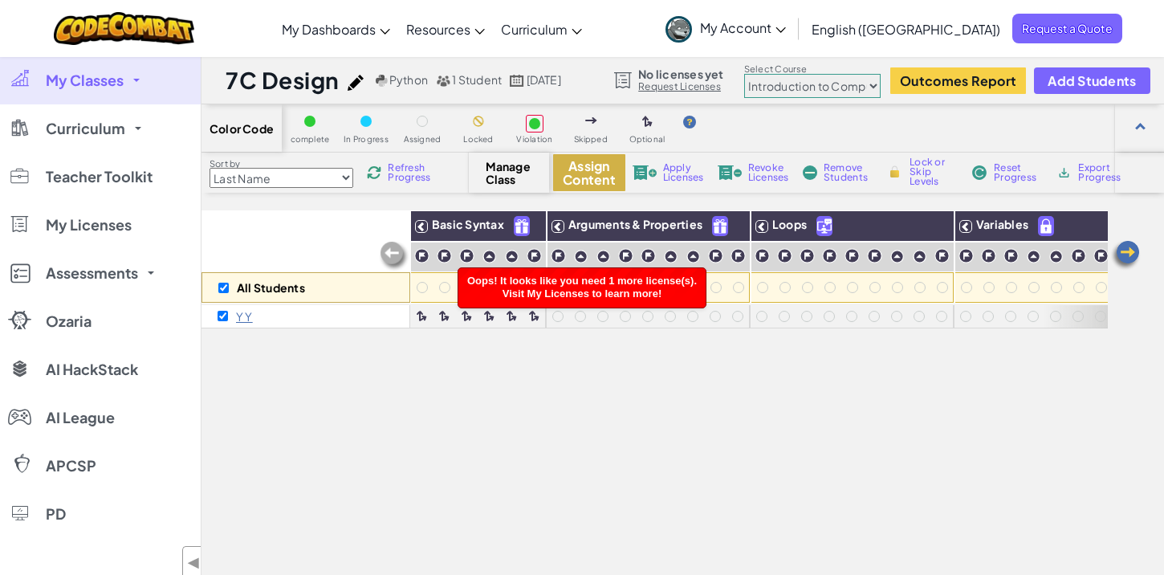
click at [609, 177] on button "Assign Content" at bounding box center [589, 172] width 72 height 37
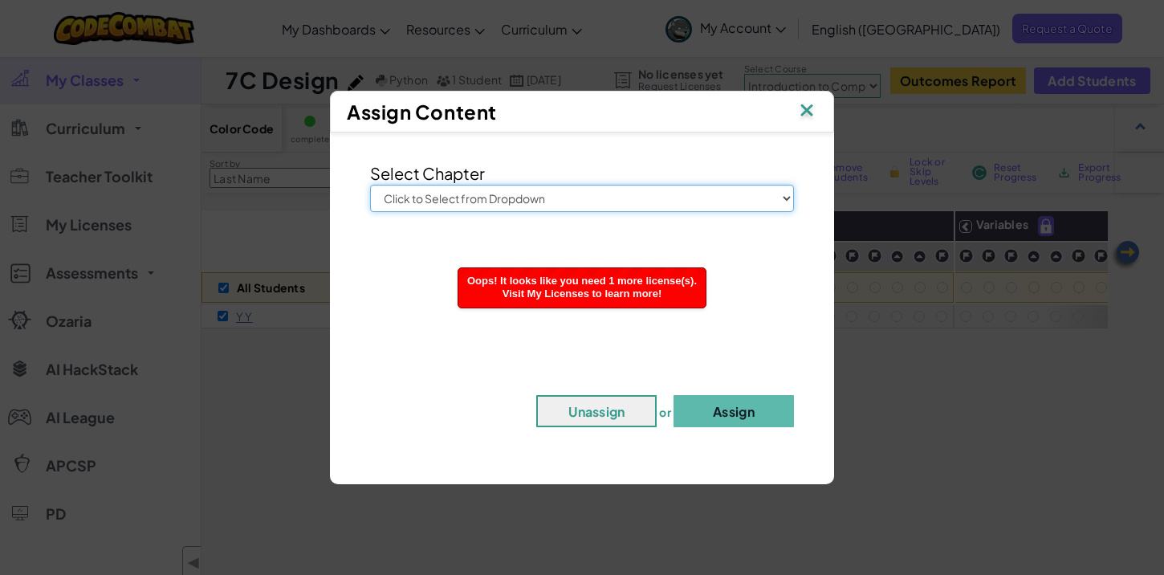
click at [668, 197] on select "Click to Select from Dropdown Junior Introduction to Computer Science Game Deve…" at bounding box center [582, 198] width 424 height 27
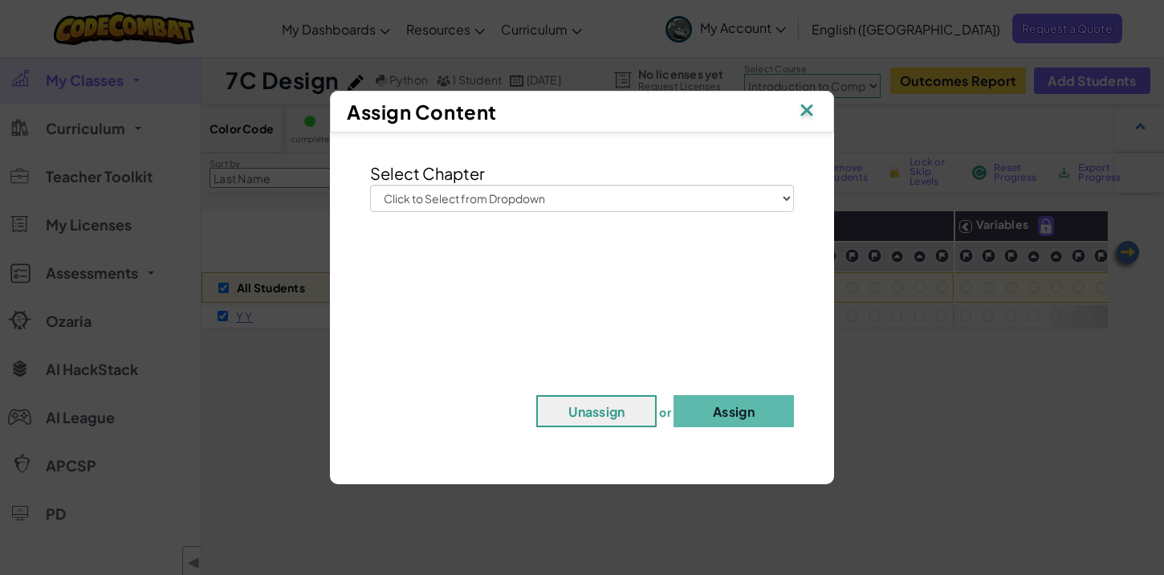
click at [817, 115] on div "Assign Content" at bounding box center [582, 112] width 504 height 42
click at [813, 113] on img at bounding box center [806, 112] width 21 height 24
